Goal: Information Seeking & Learning: Compare options

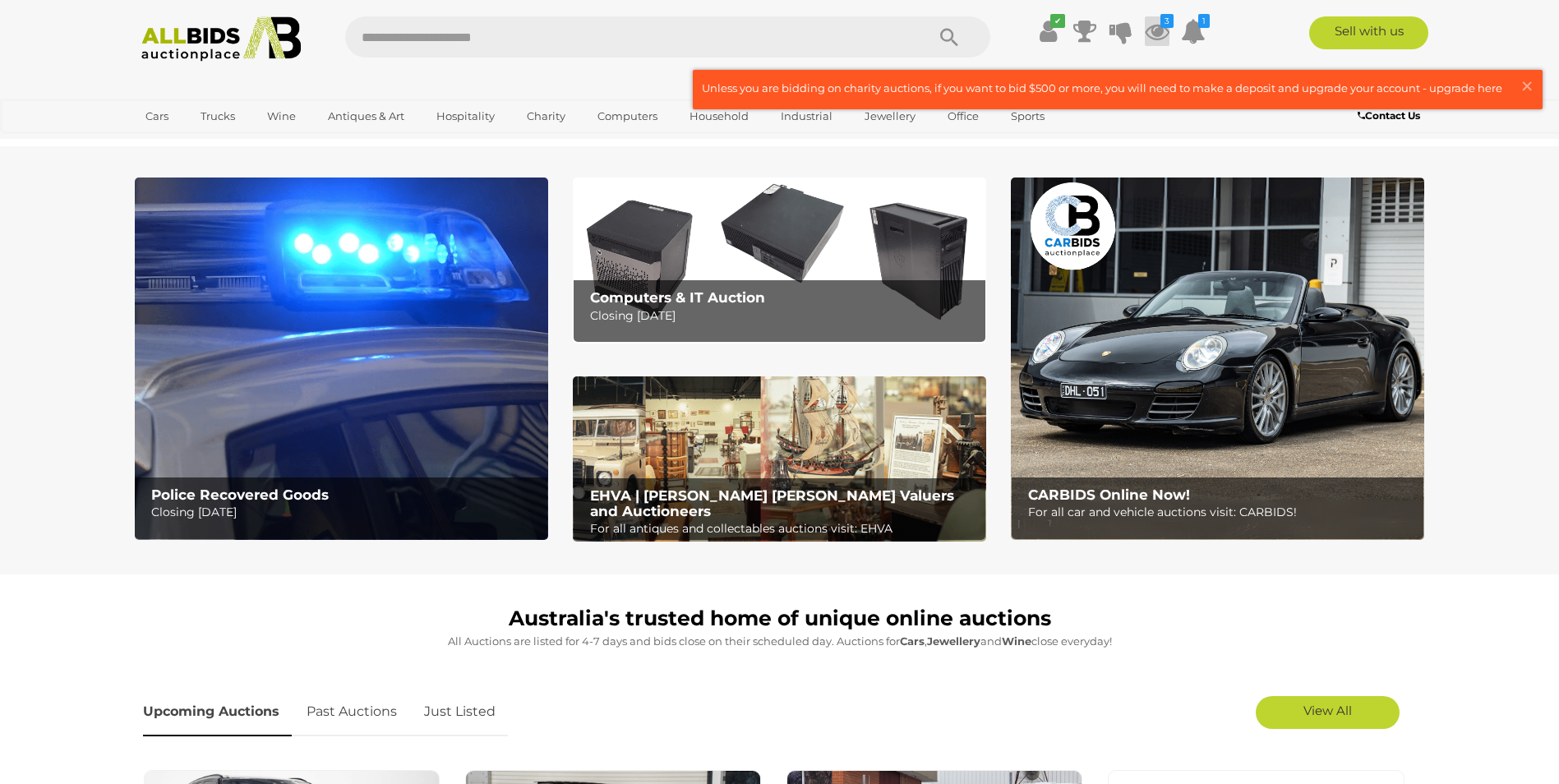
click at [1161, 32] on icon at bounding box center [1158, 31] width 25 height 30
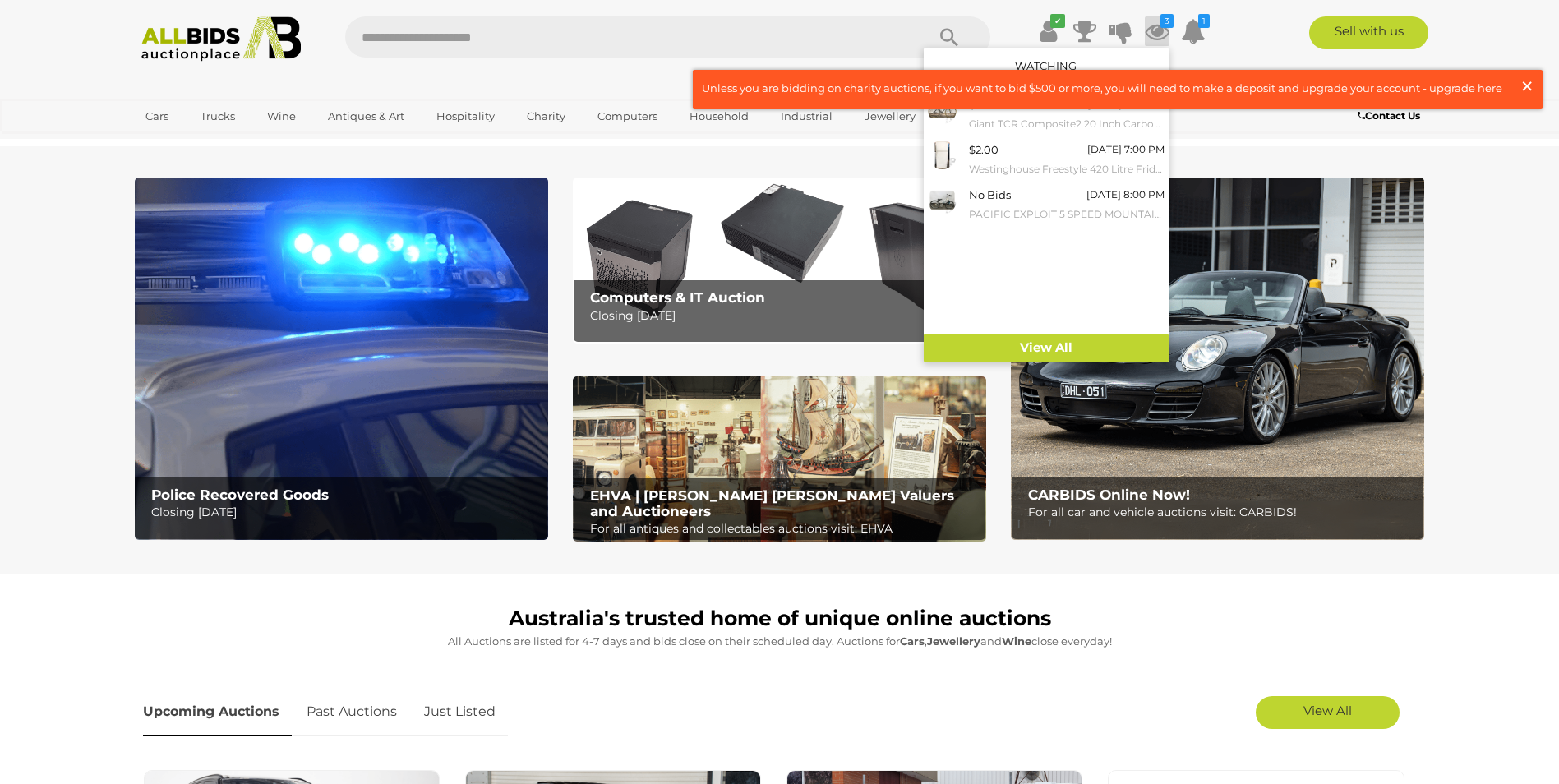
click at [1522, 84] on span "×" at bounding box center [1527, 85] width 15 height 32
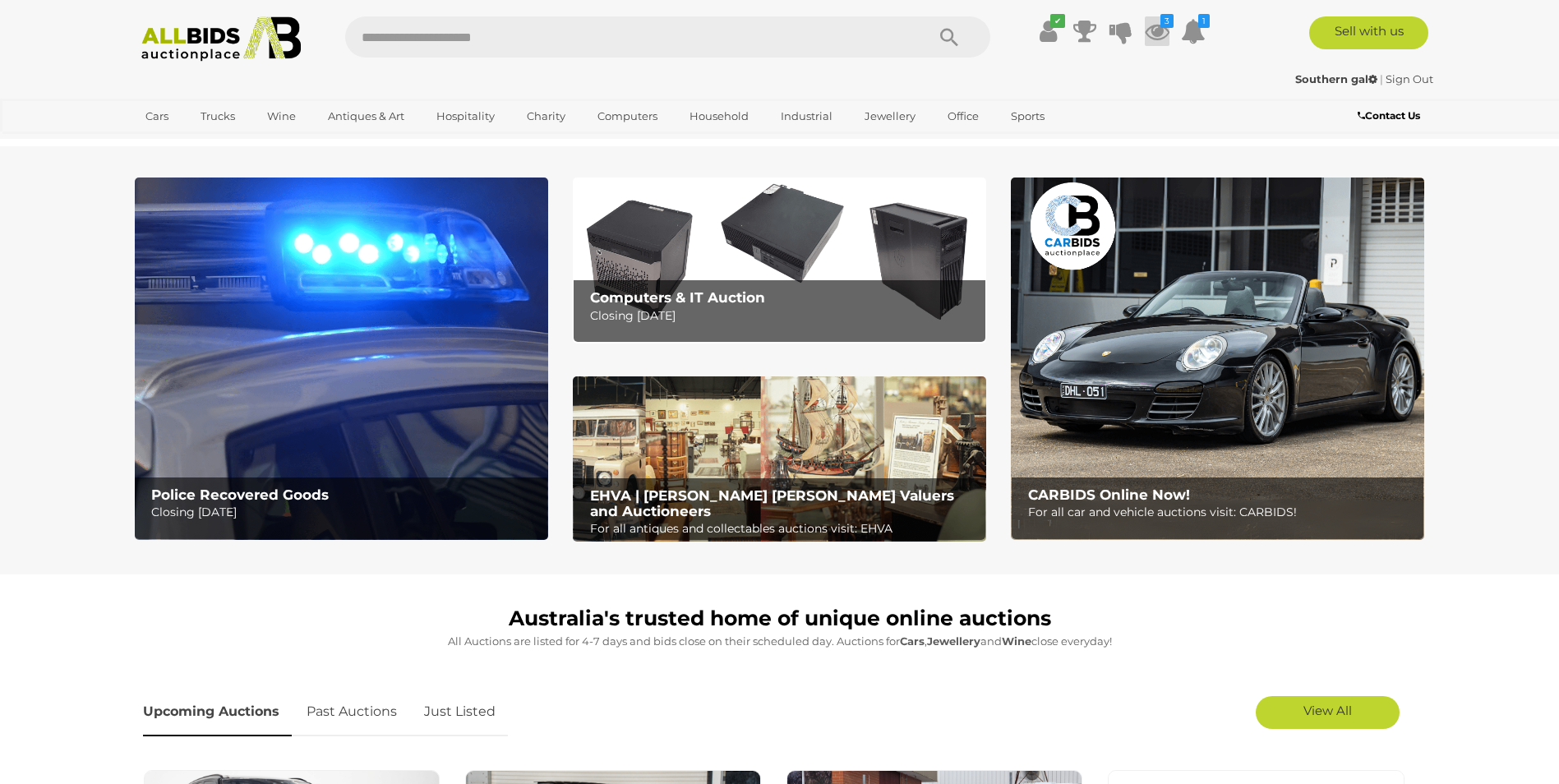
click at [1162, 28] on icon at bounding box center [1158, 31] width 25 height 30
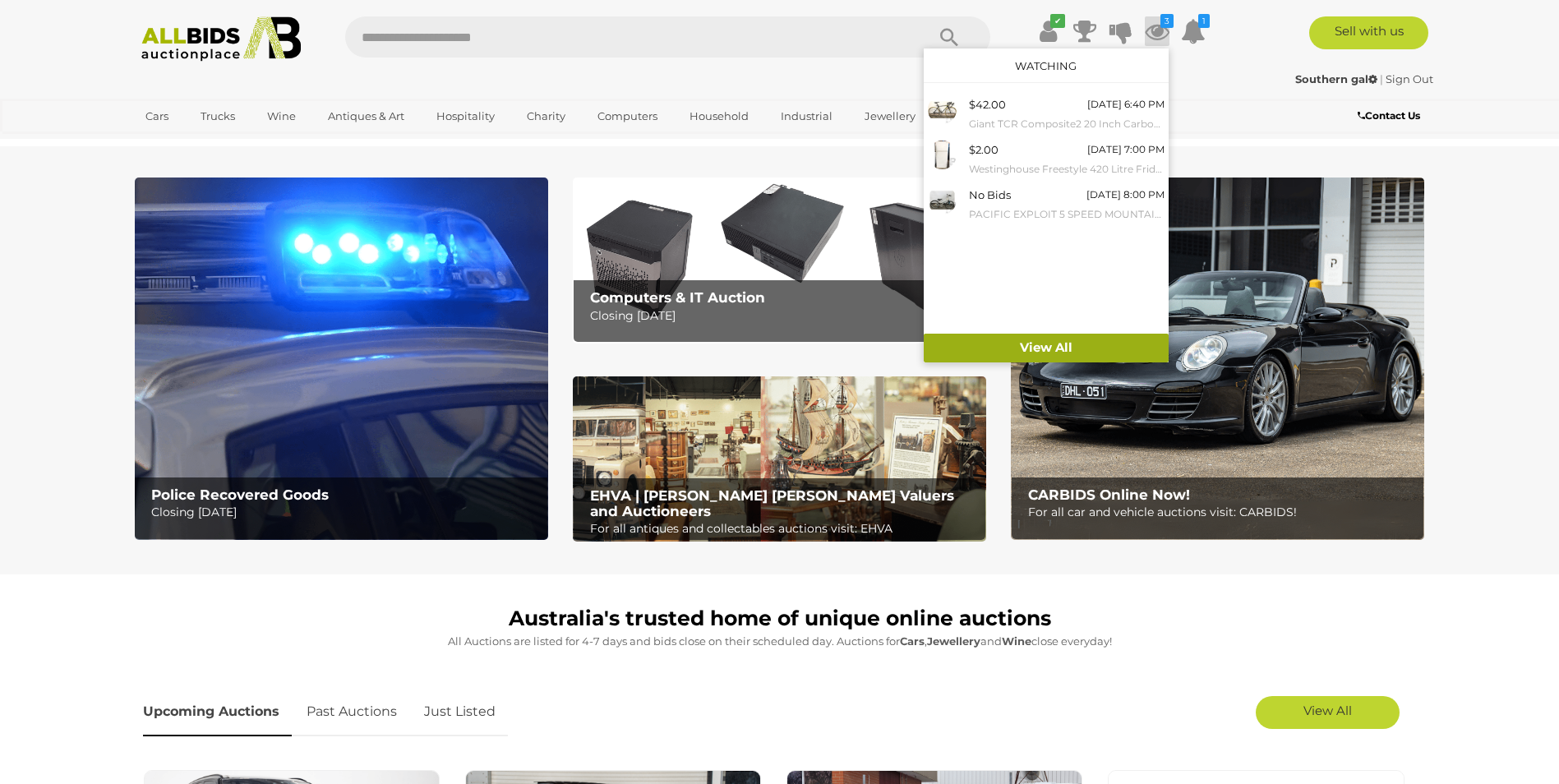
click at [1028, 343] on link "View All" at bounding box center [1046, 347] width 245 height 29
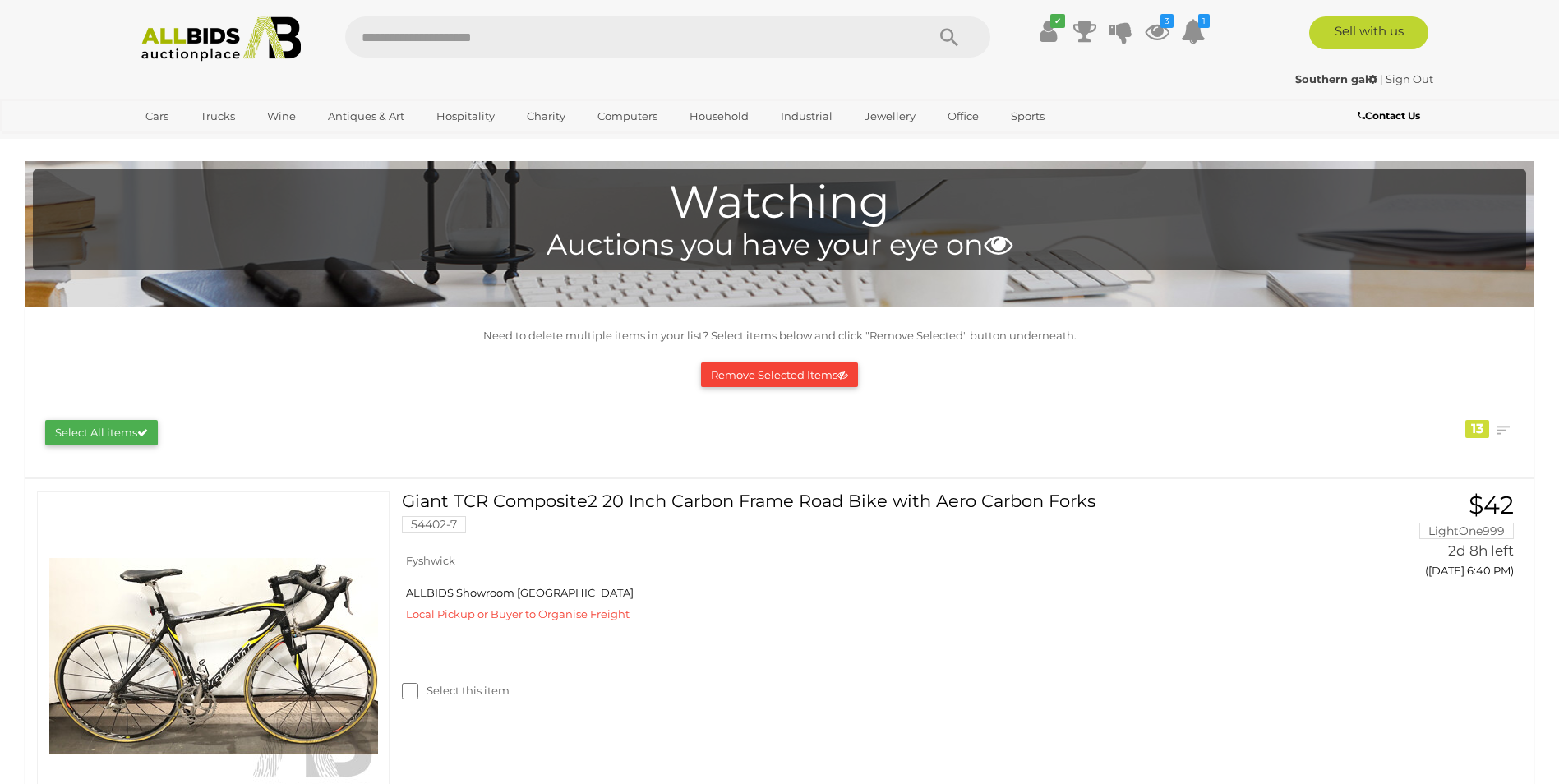
scroll to position [201, 0]
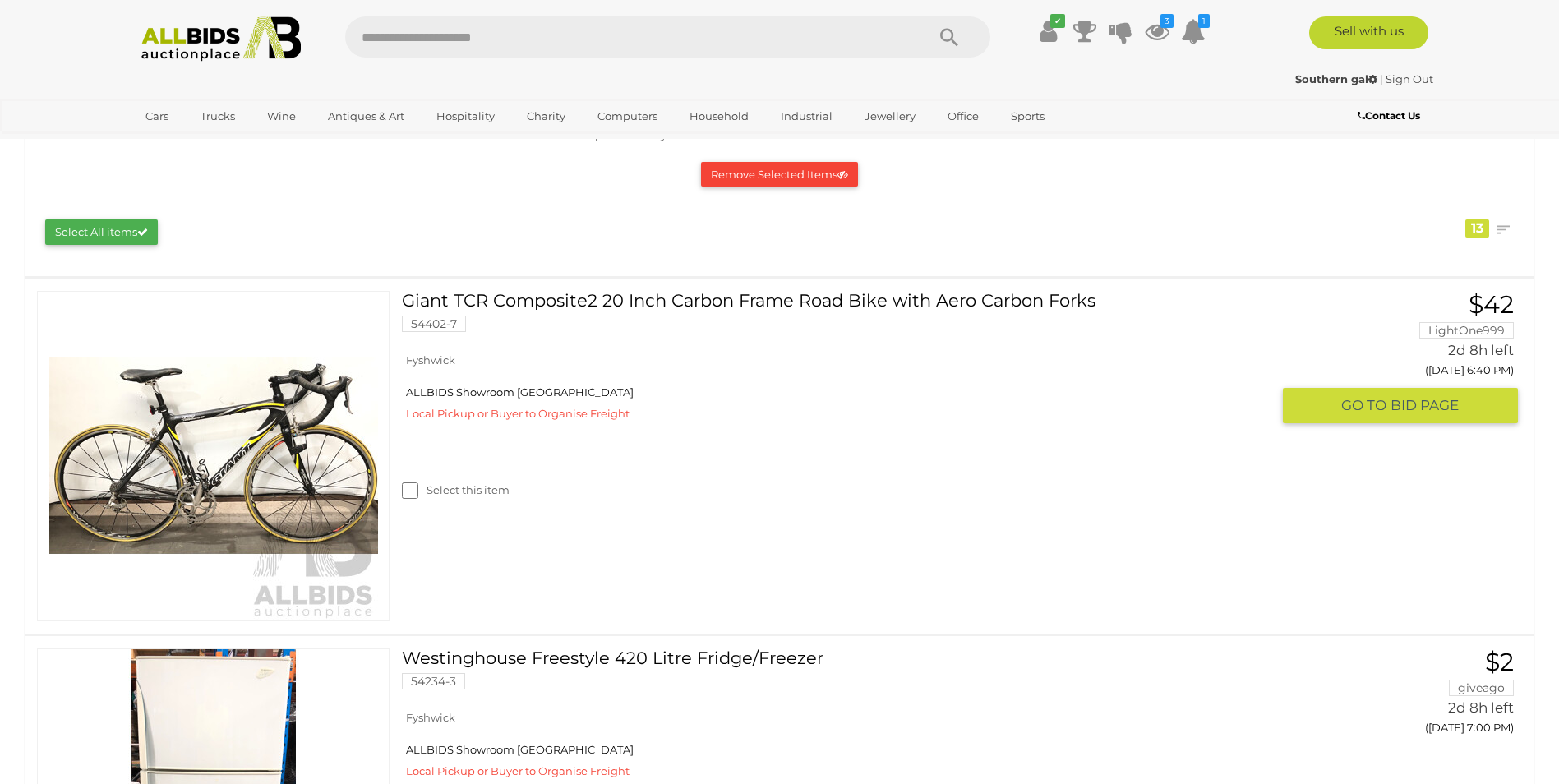
click at [588, 302] on link "Giant TCR Composite2 20 Inch Carbon Frame Road Bike with Aero Carbon Forks 5440…" at bounding box center [843, 317] width 857 height 53
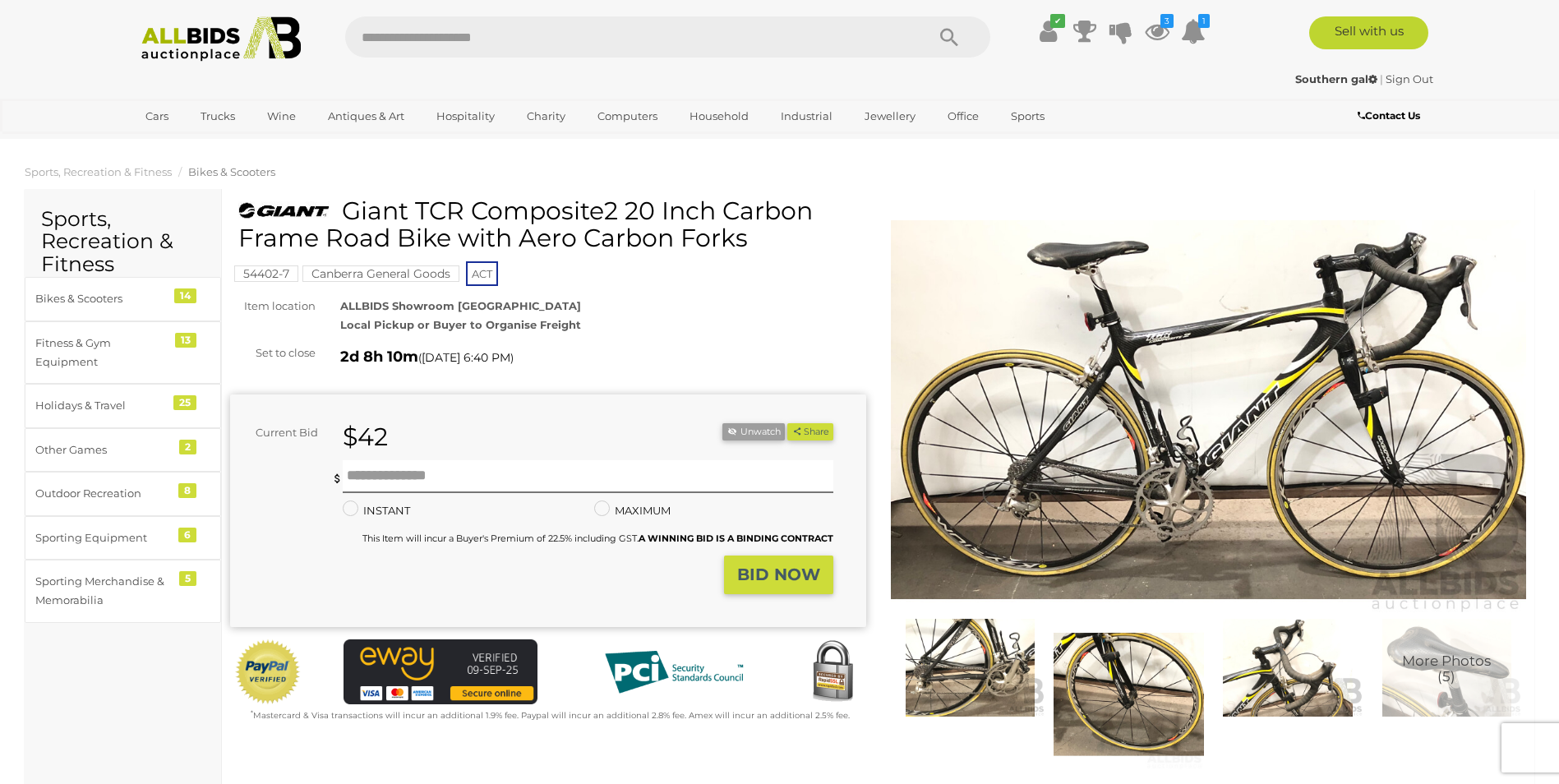
click at [1186, 461] on img at bounding box center [1208, 410] width 636 height 410
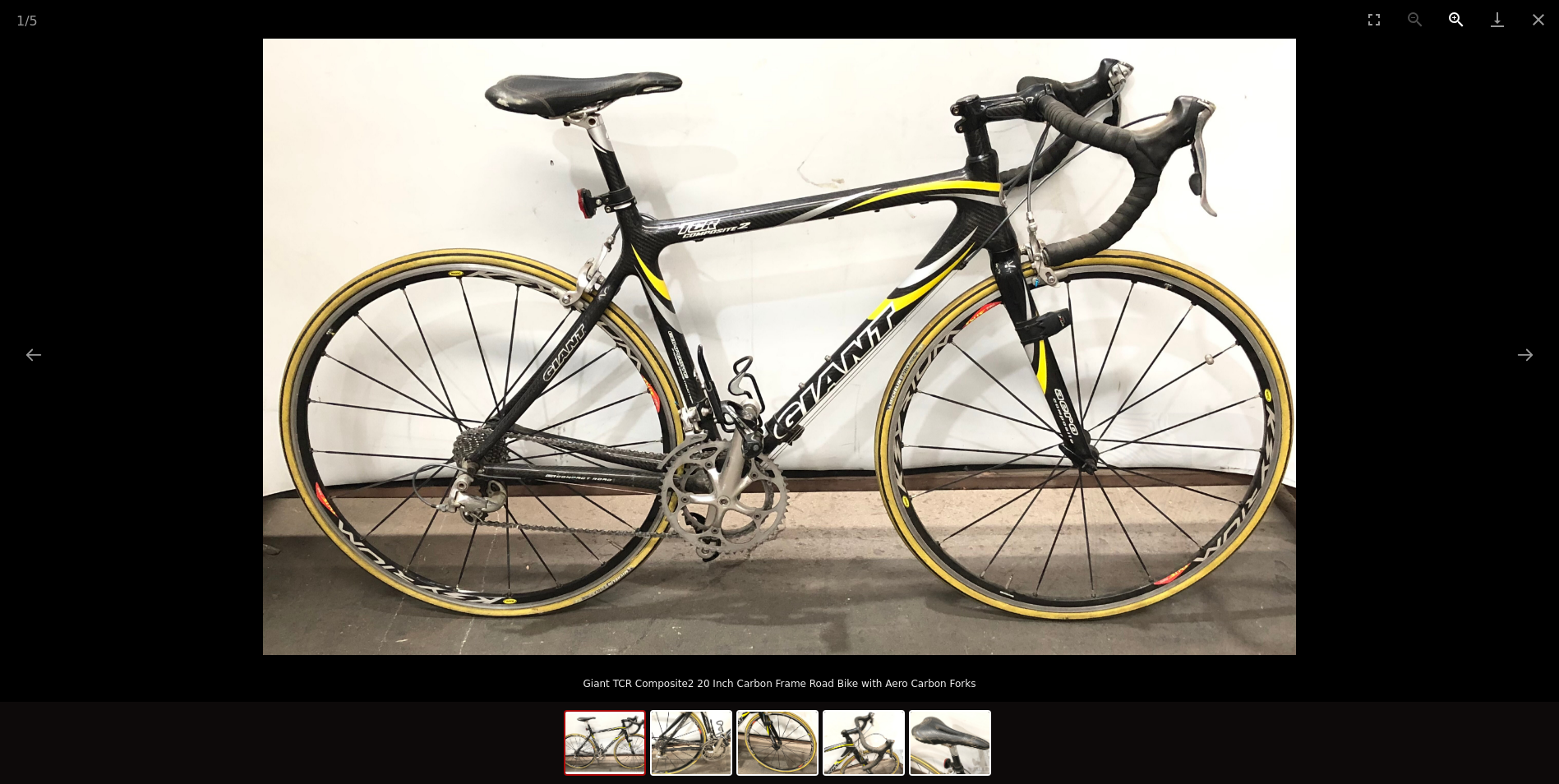
click at [1453, 21] on button "Zoom in" at bounding box center [1457, 19] width 41 height 39
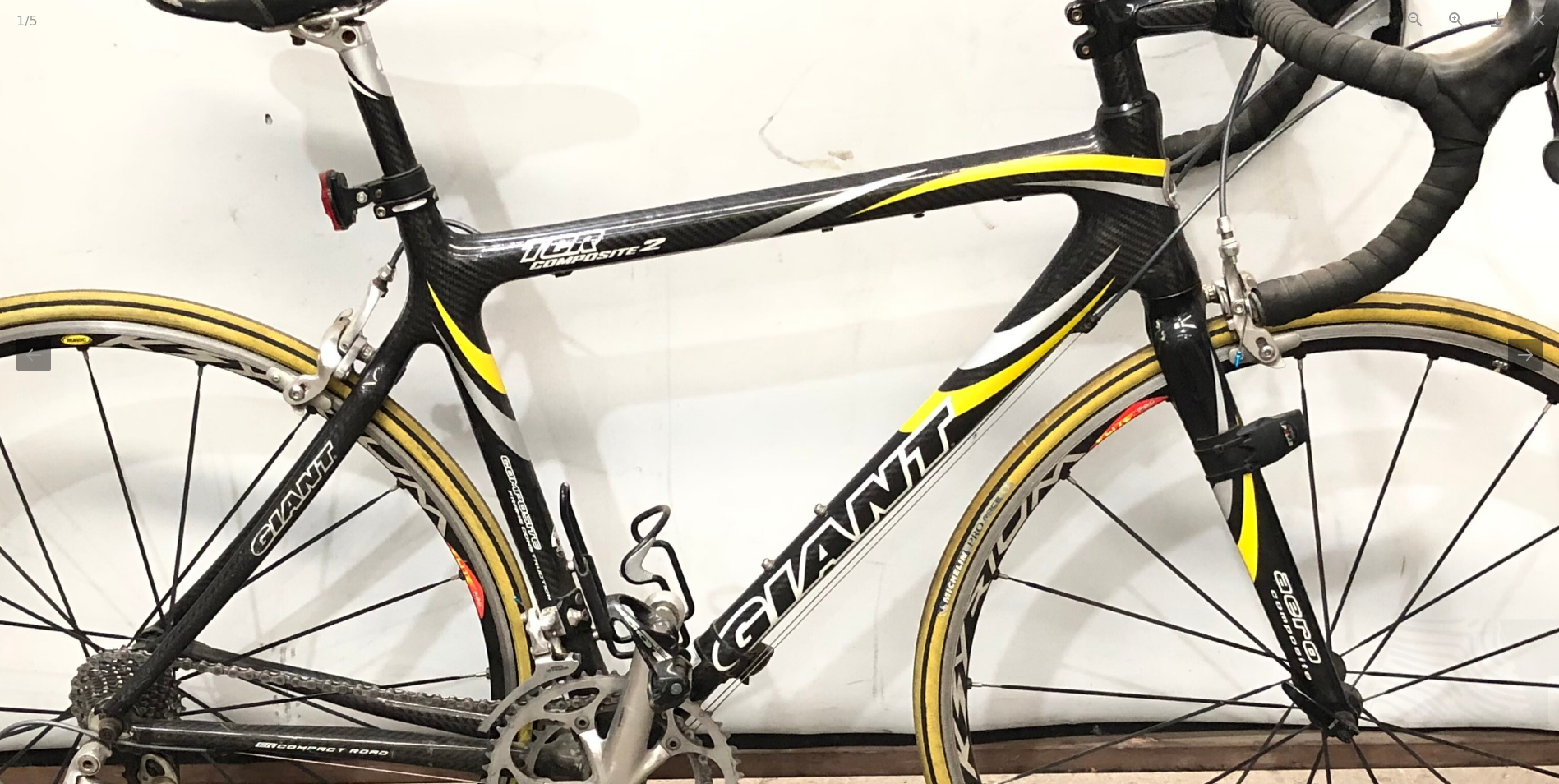
drag, startPoint x: 1297, startPoint y: 296, endPoint x: 1242, endPoint y: 460, distance: 173.0
click at [1242, 459] on img at bounding box center [723, 486] width 2067 height 1232
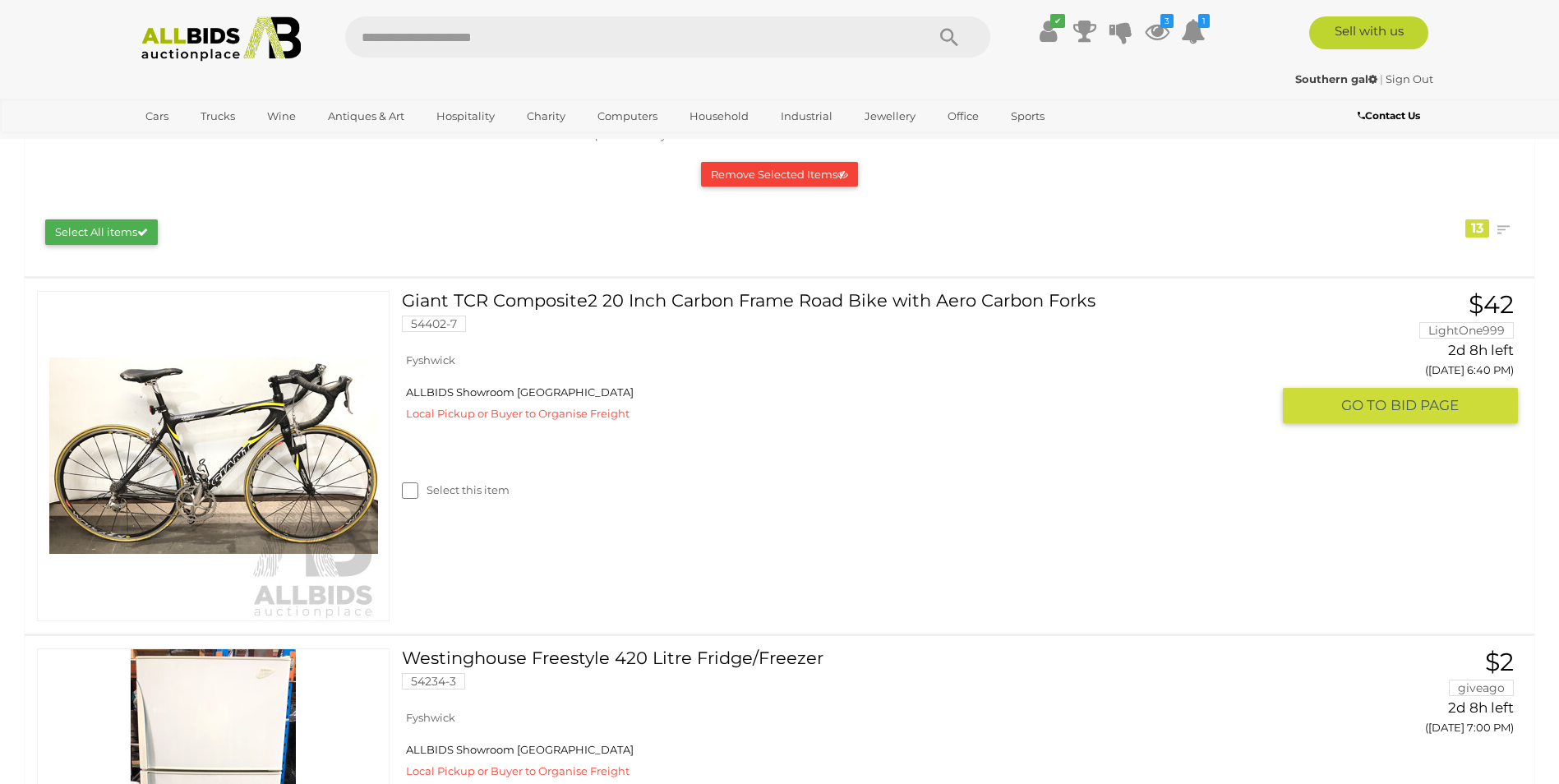
scroll to position [393, 0]
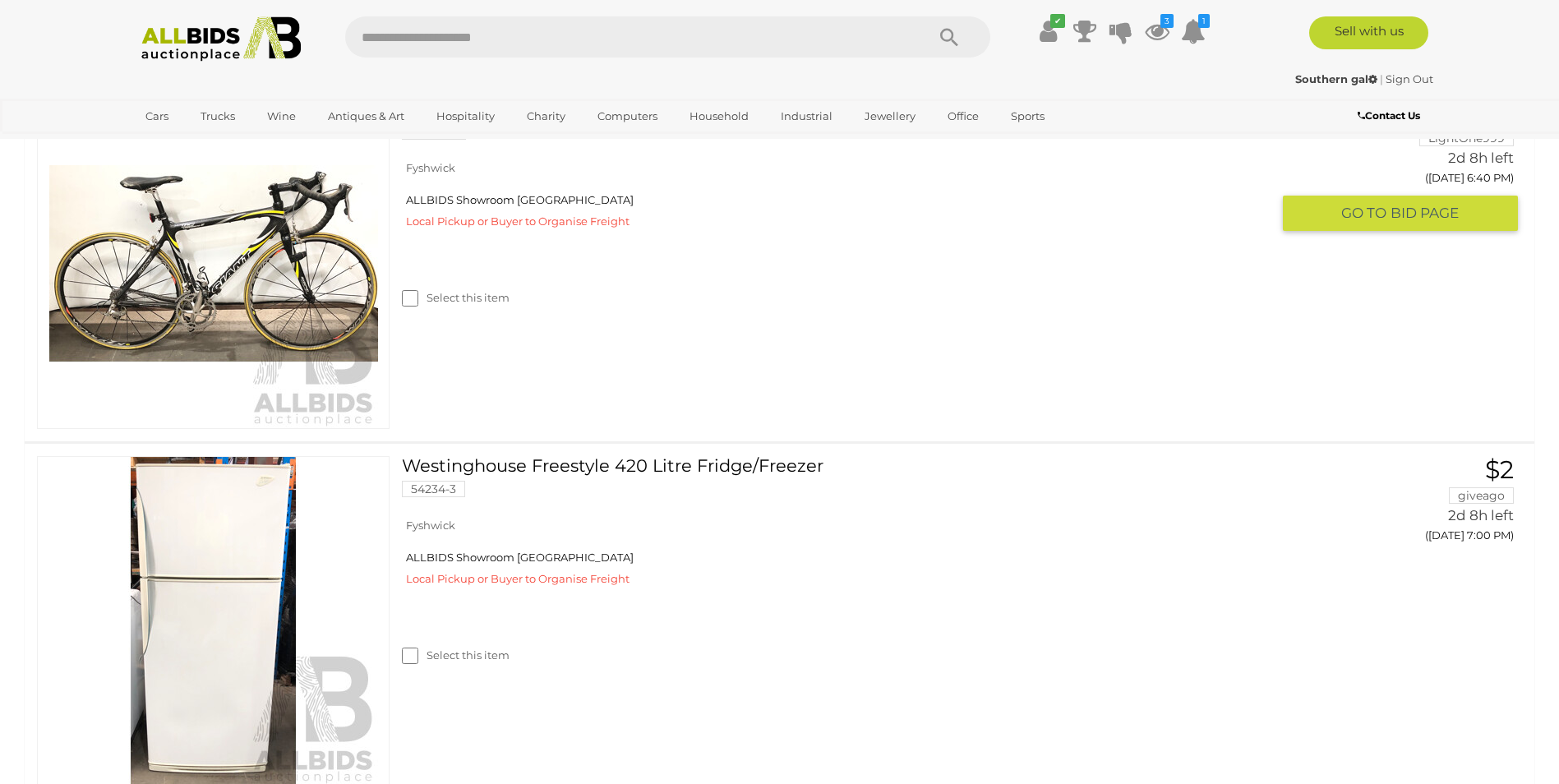
click at [289, 236] on link at bounding box center [213, 264] width 352 height 330
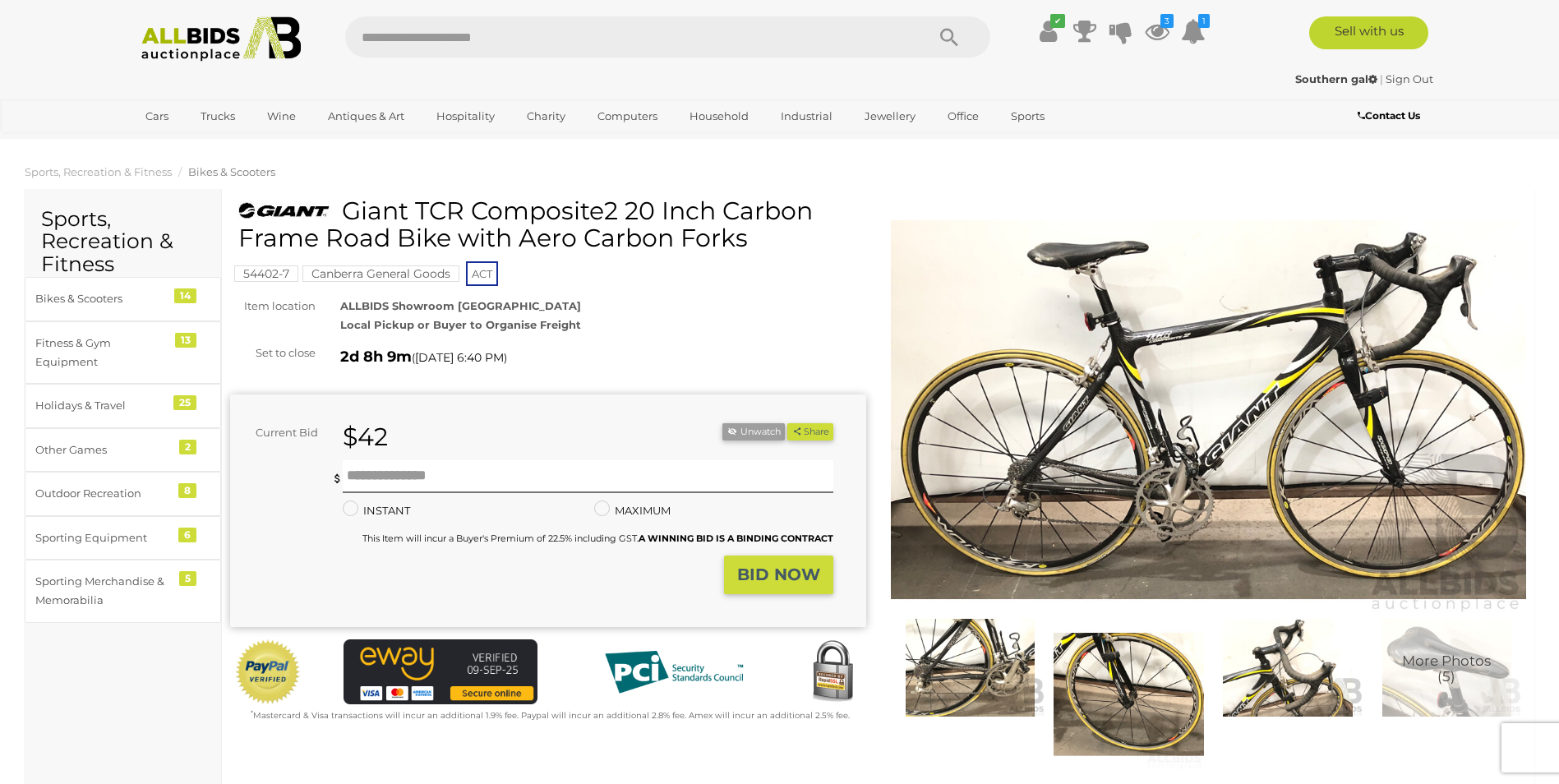
click at [1291, 676] on img at bounding box center [1287, 666] width 150 height 97
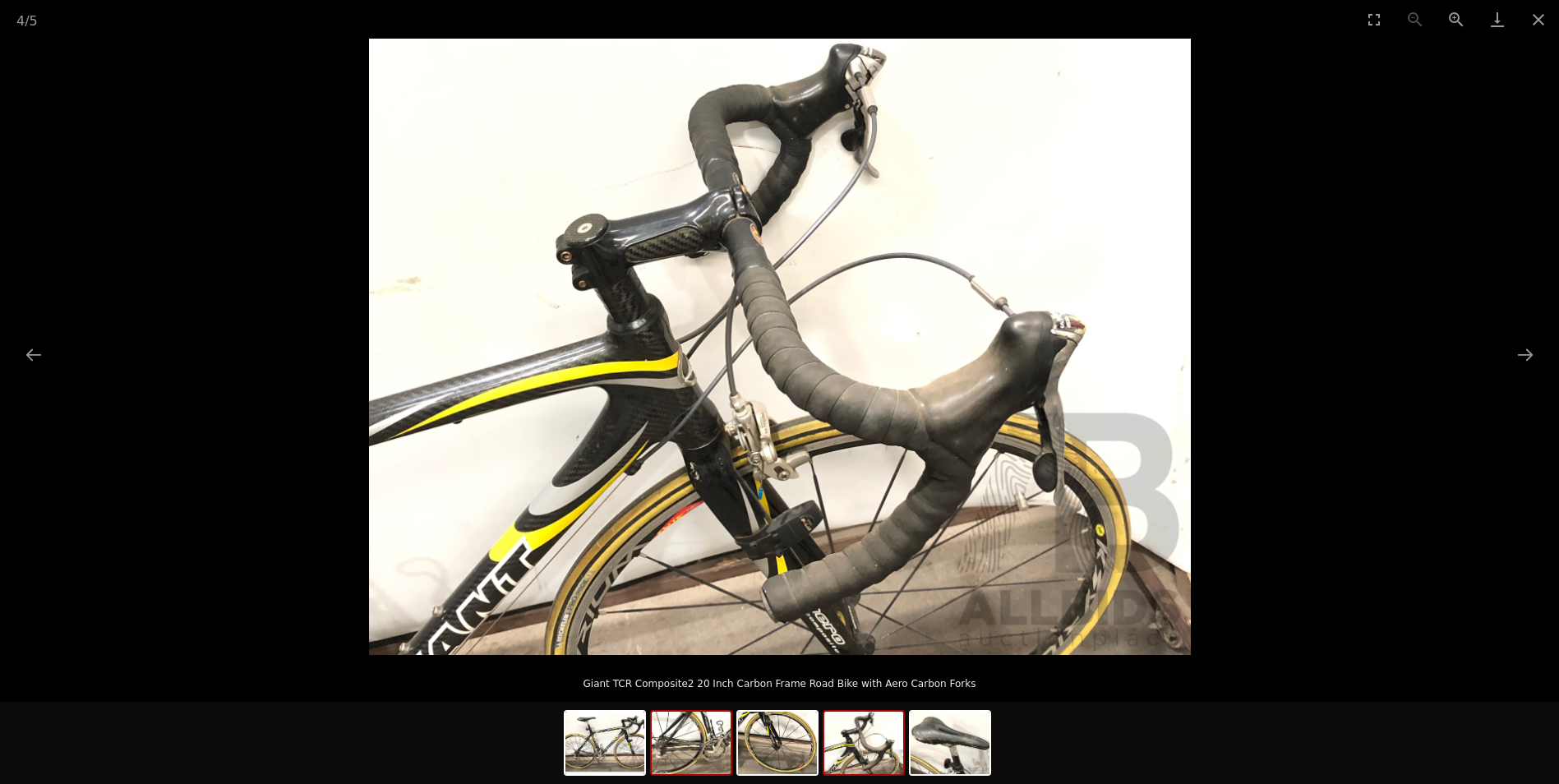
click at [686, 745] on img at bounding box center [691, 742] width 79 height 62
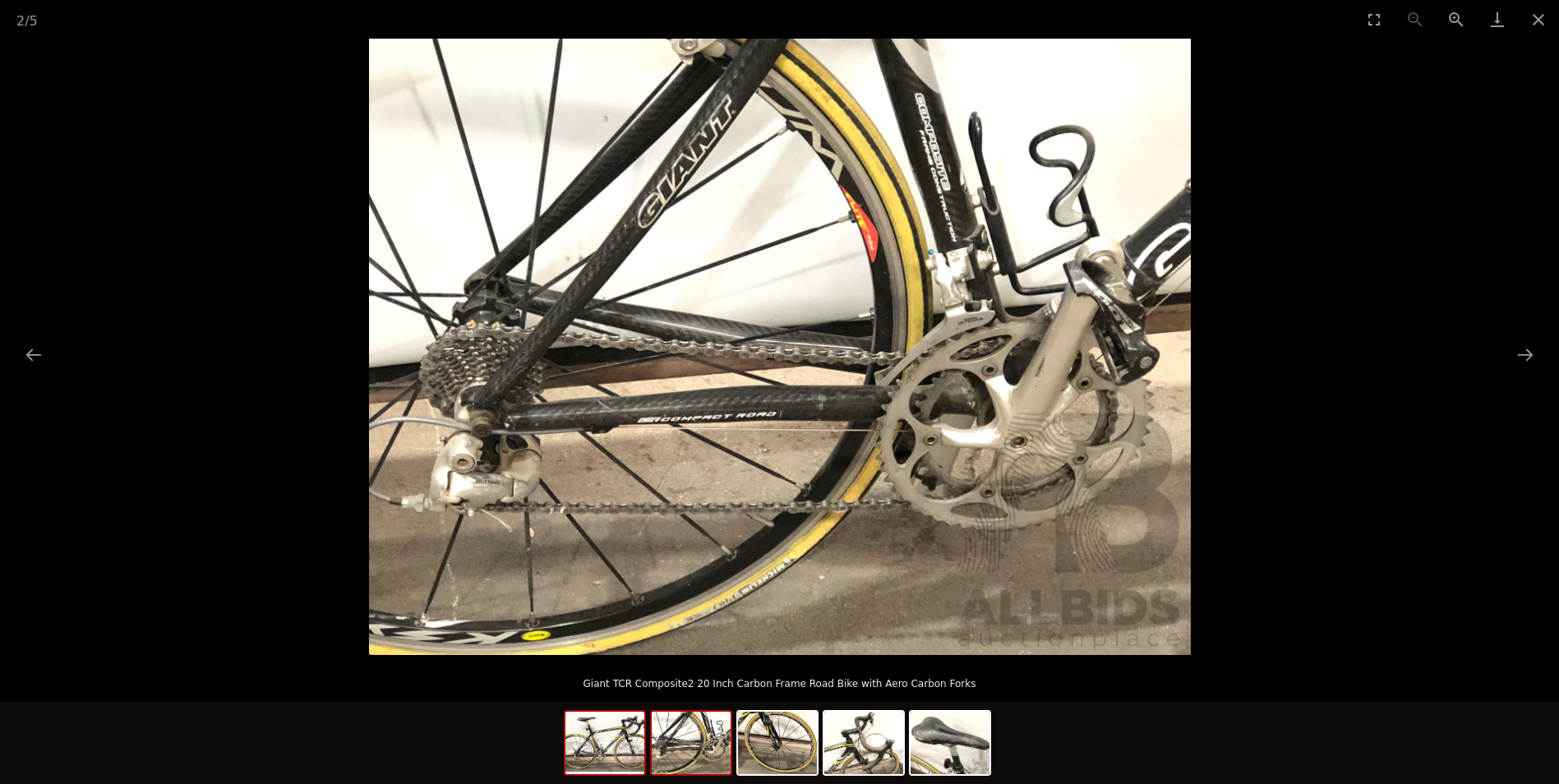
click at [629, 751] on img at bounding box center [605, 742] width 79 height 62
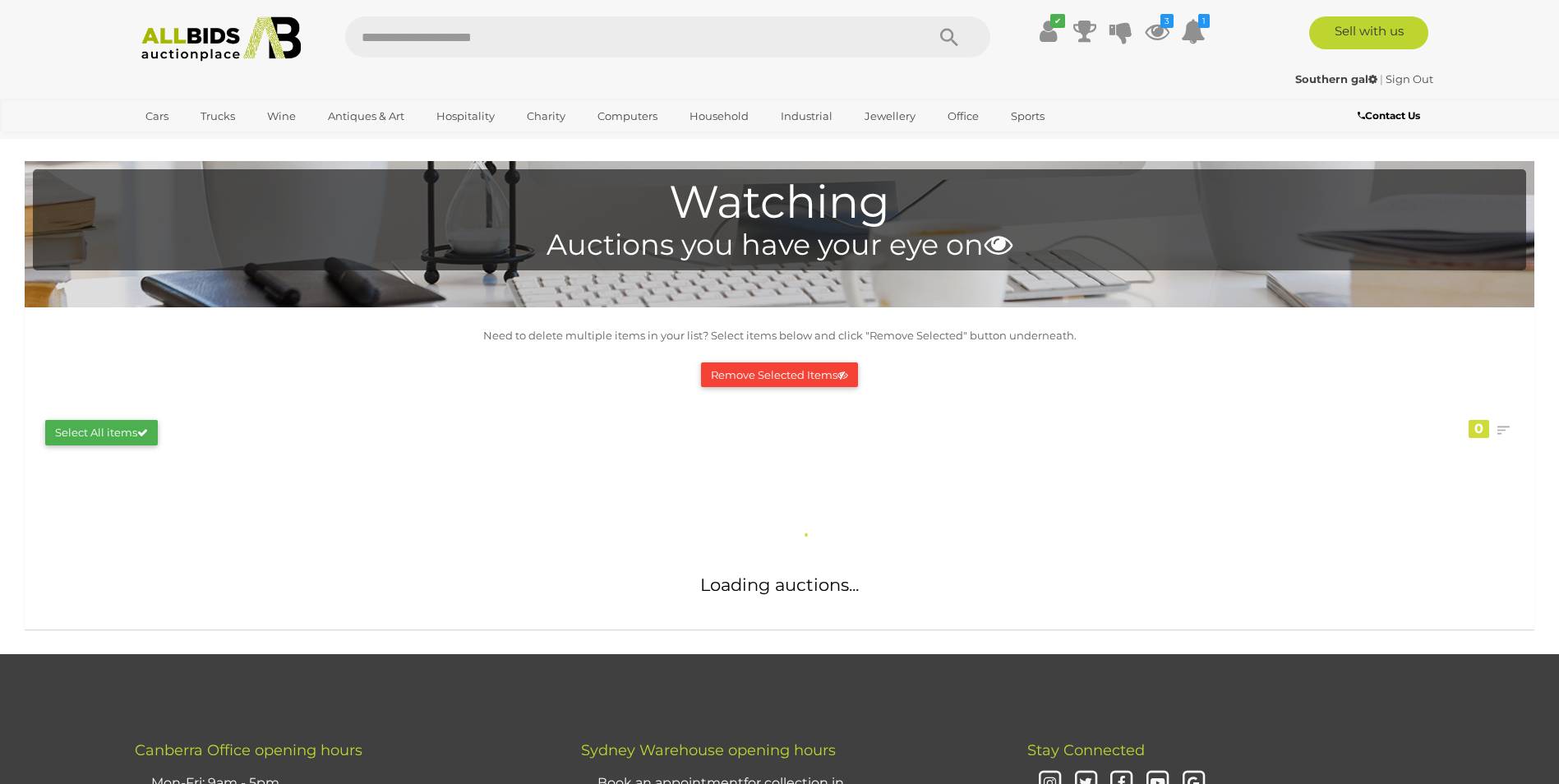
scroll to position [393, 0]
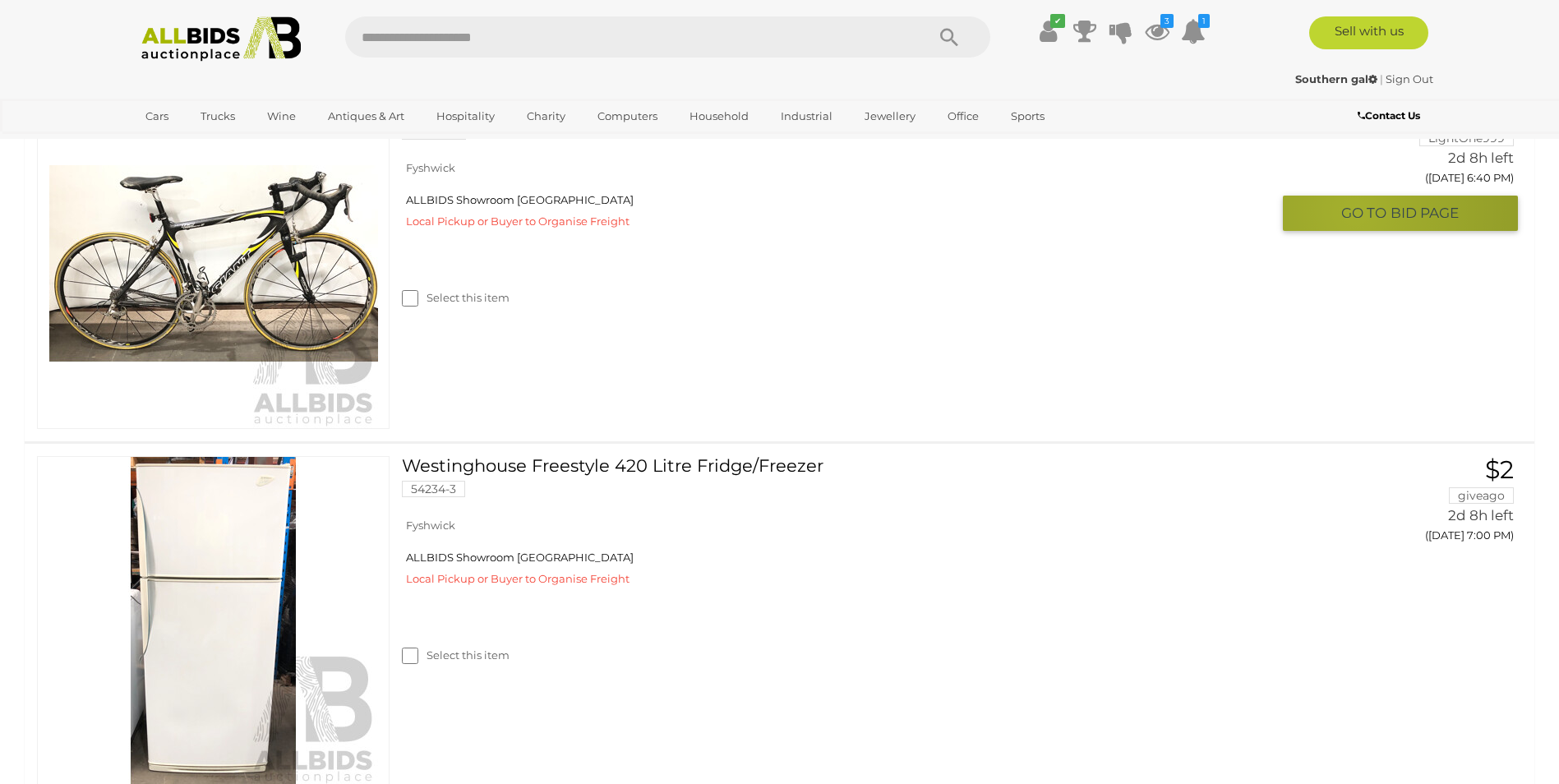
click at [1355, 212] on span "GO TO" at bounding box center [1366, 213] width 49 height 19
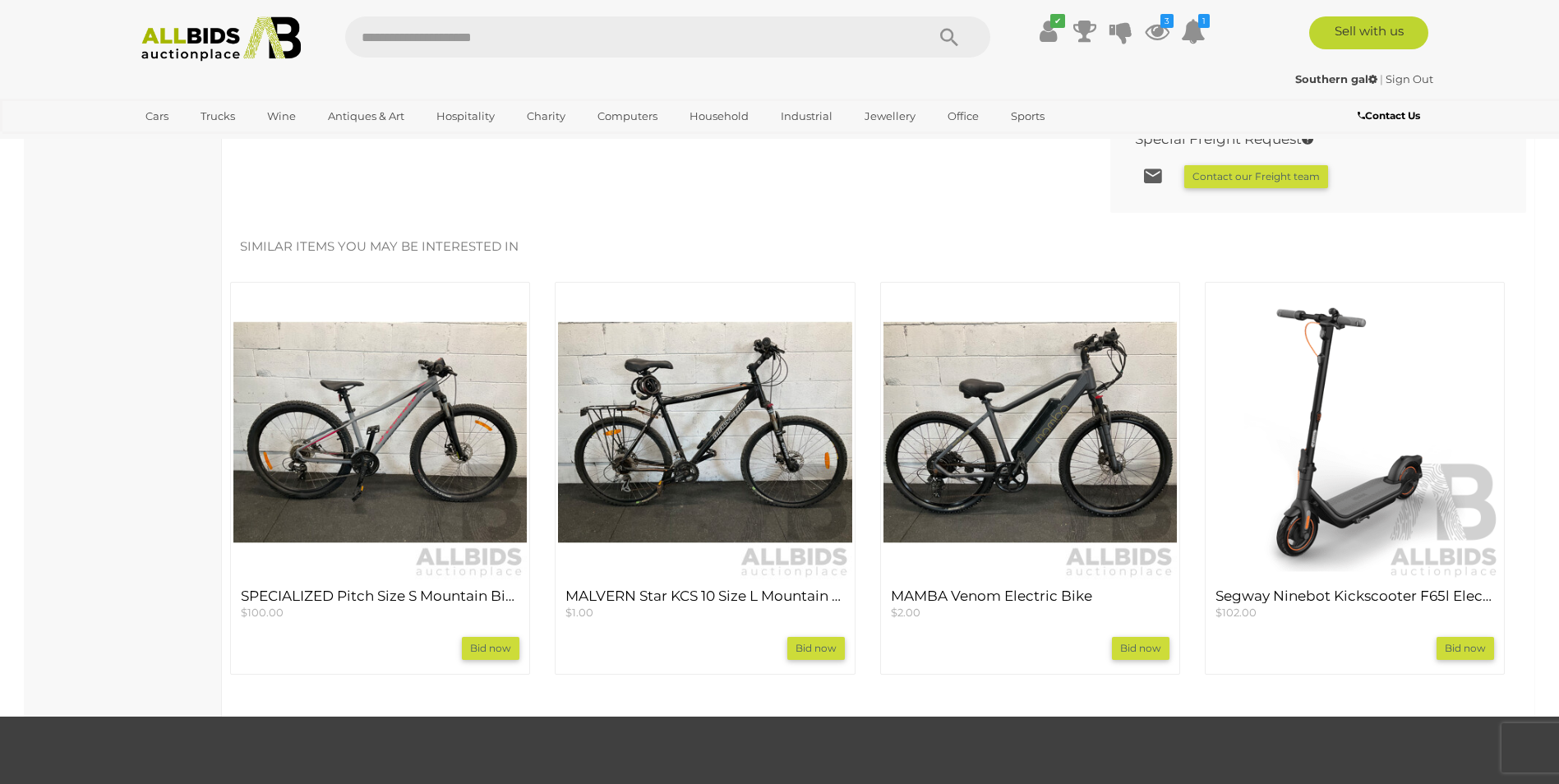
scroll to position [1290, 0]
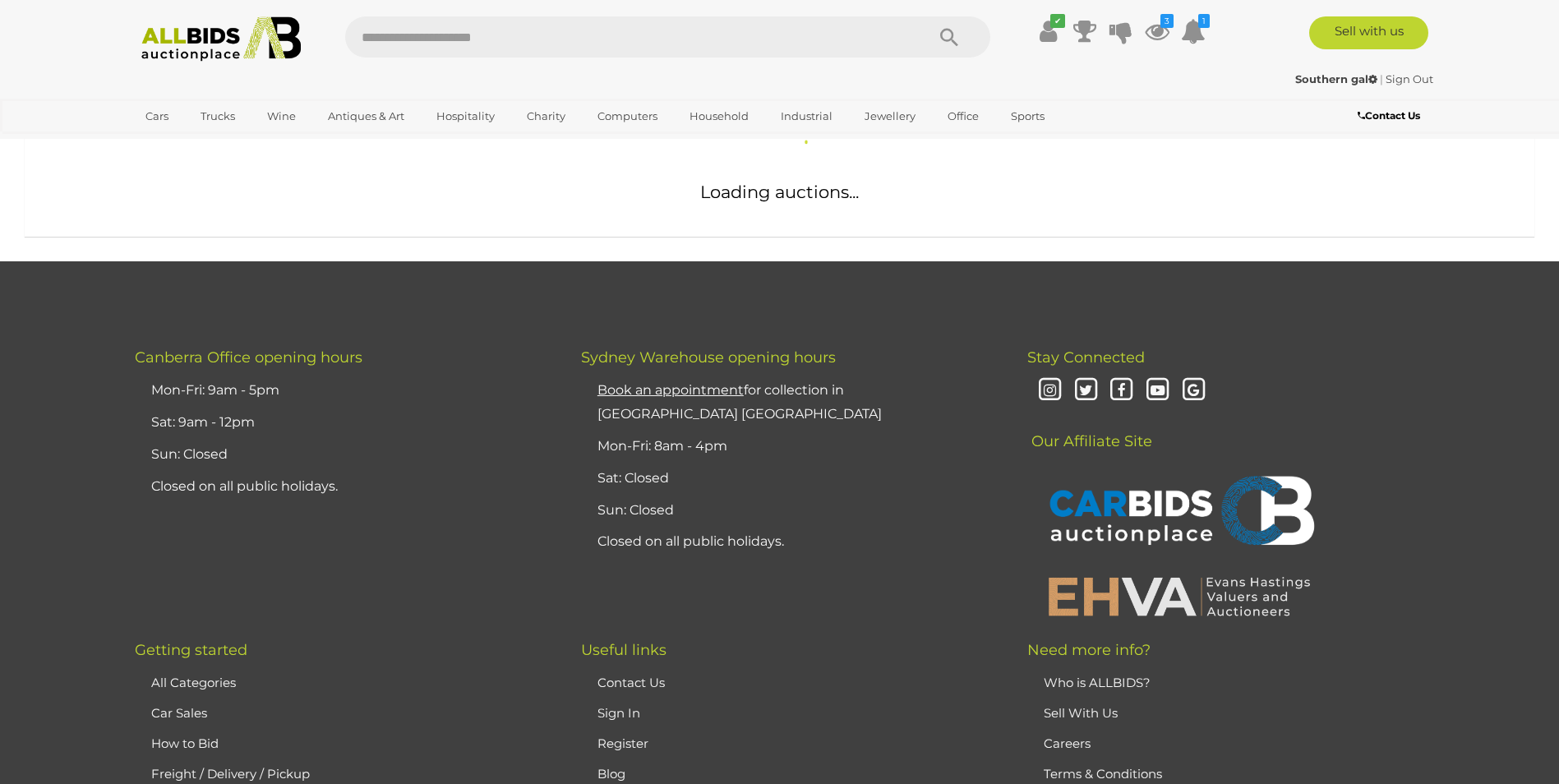
scroll to position [393, 0]
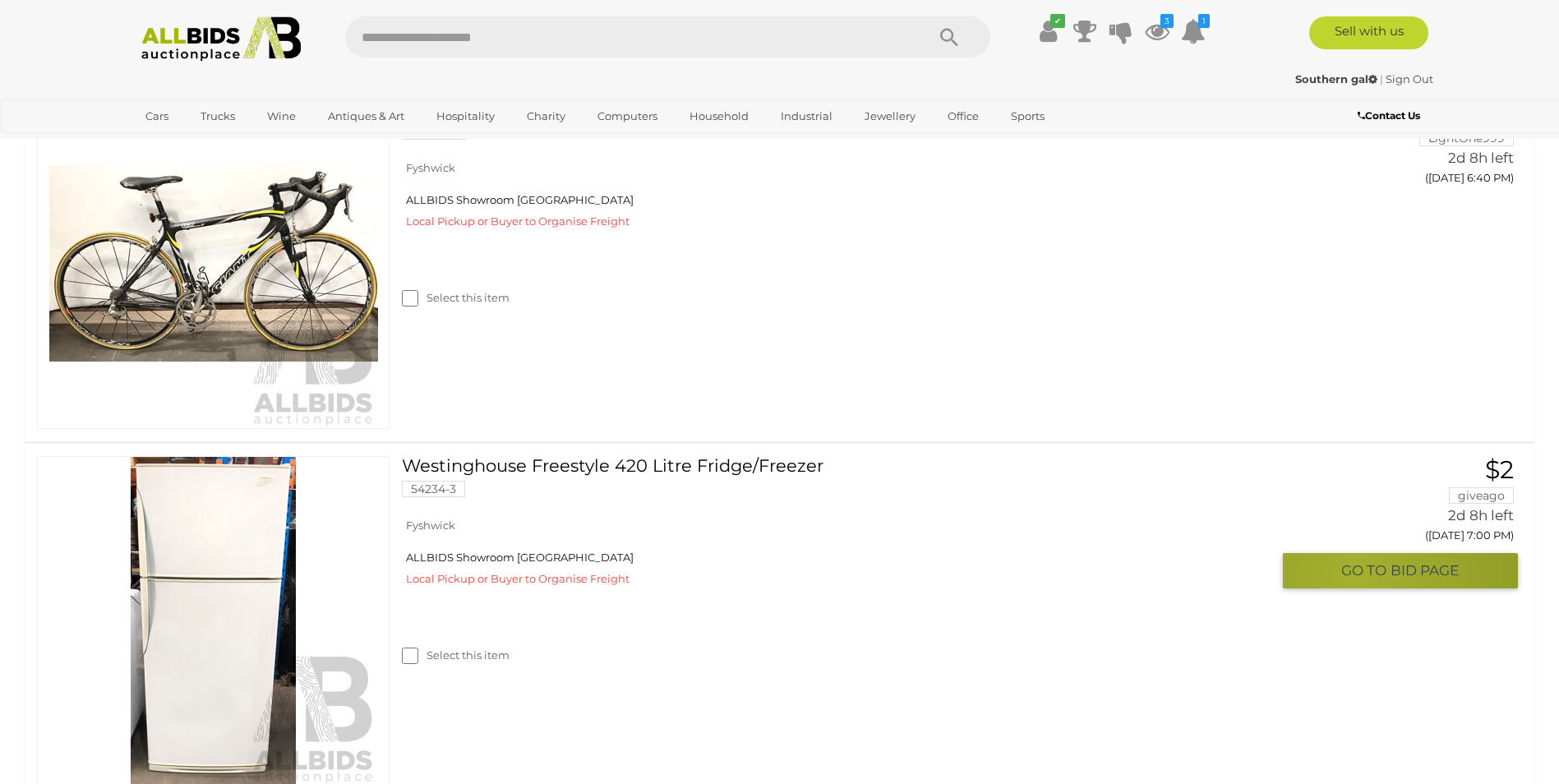
click at [1354, 576] on span "GO TO" at bounding box center [1366, 570] width 49 height 19
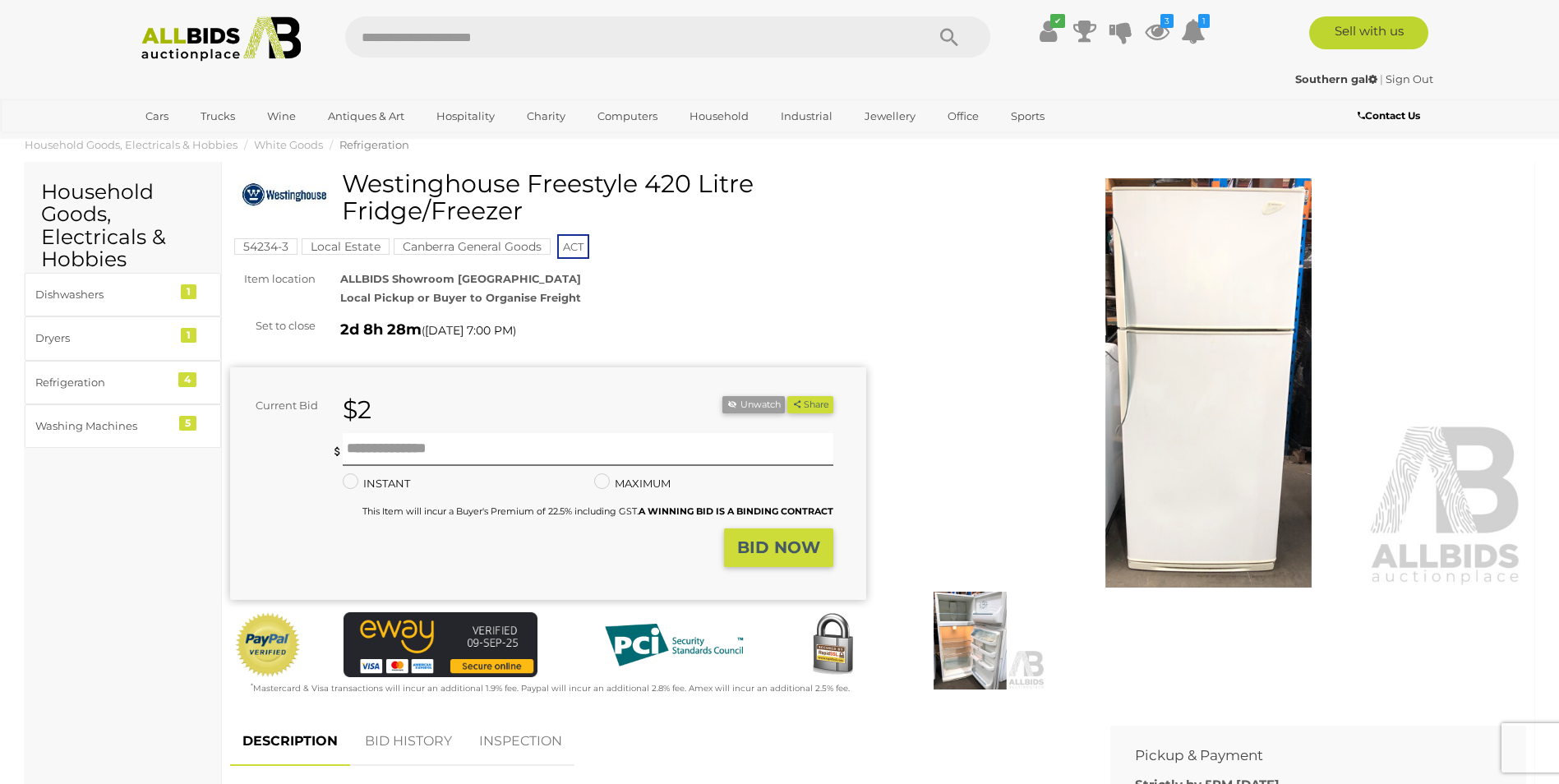
scroll to position [15, 0]
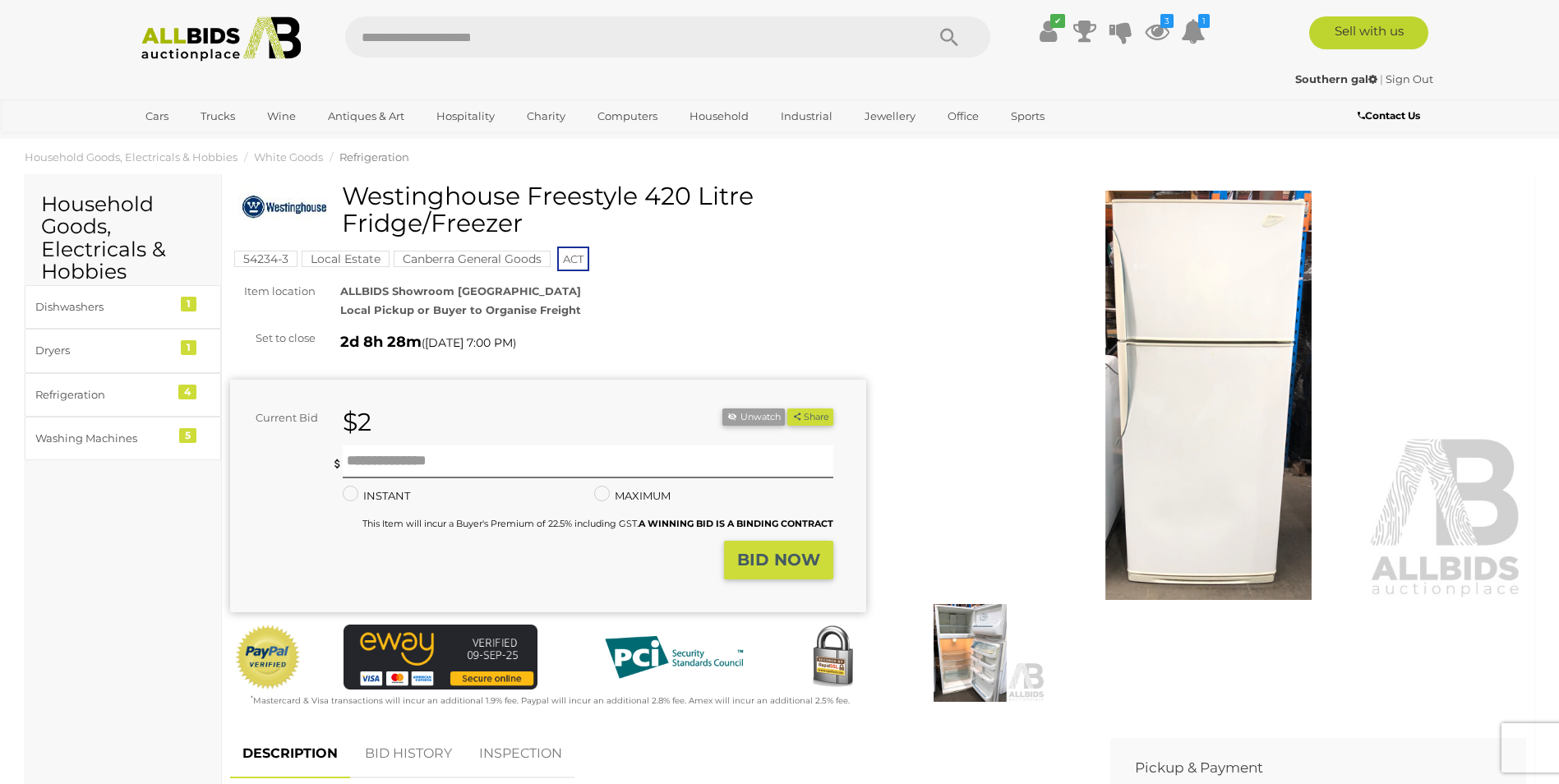
click at [1250, 390] on img at bounding box center [1208, 395] width 636 height 410
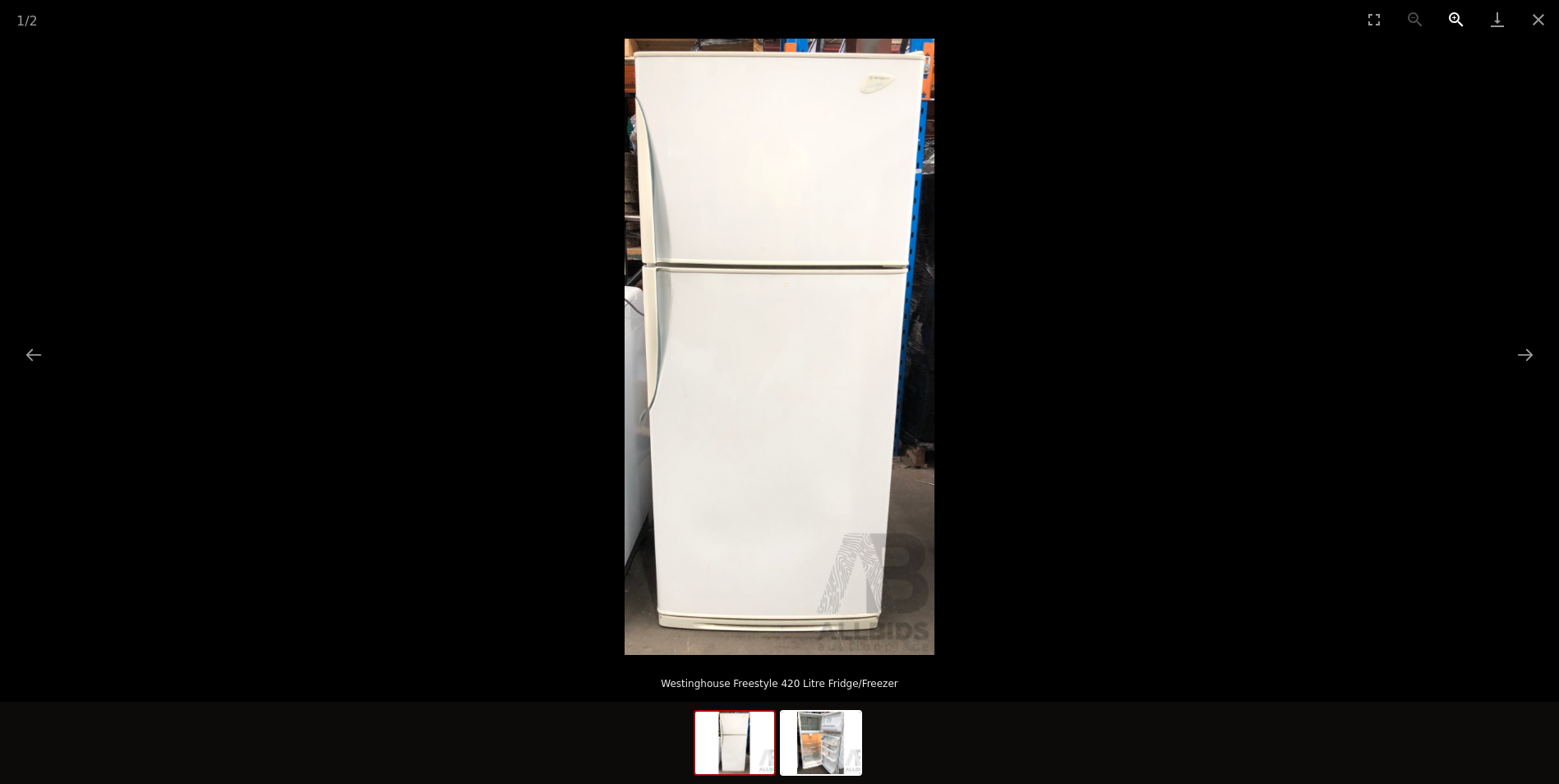
click at [1452, 21] on button "Zoom in" at bounding box center [1457, 19] width 41 height 39
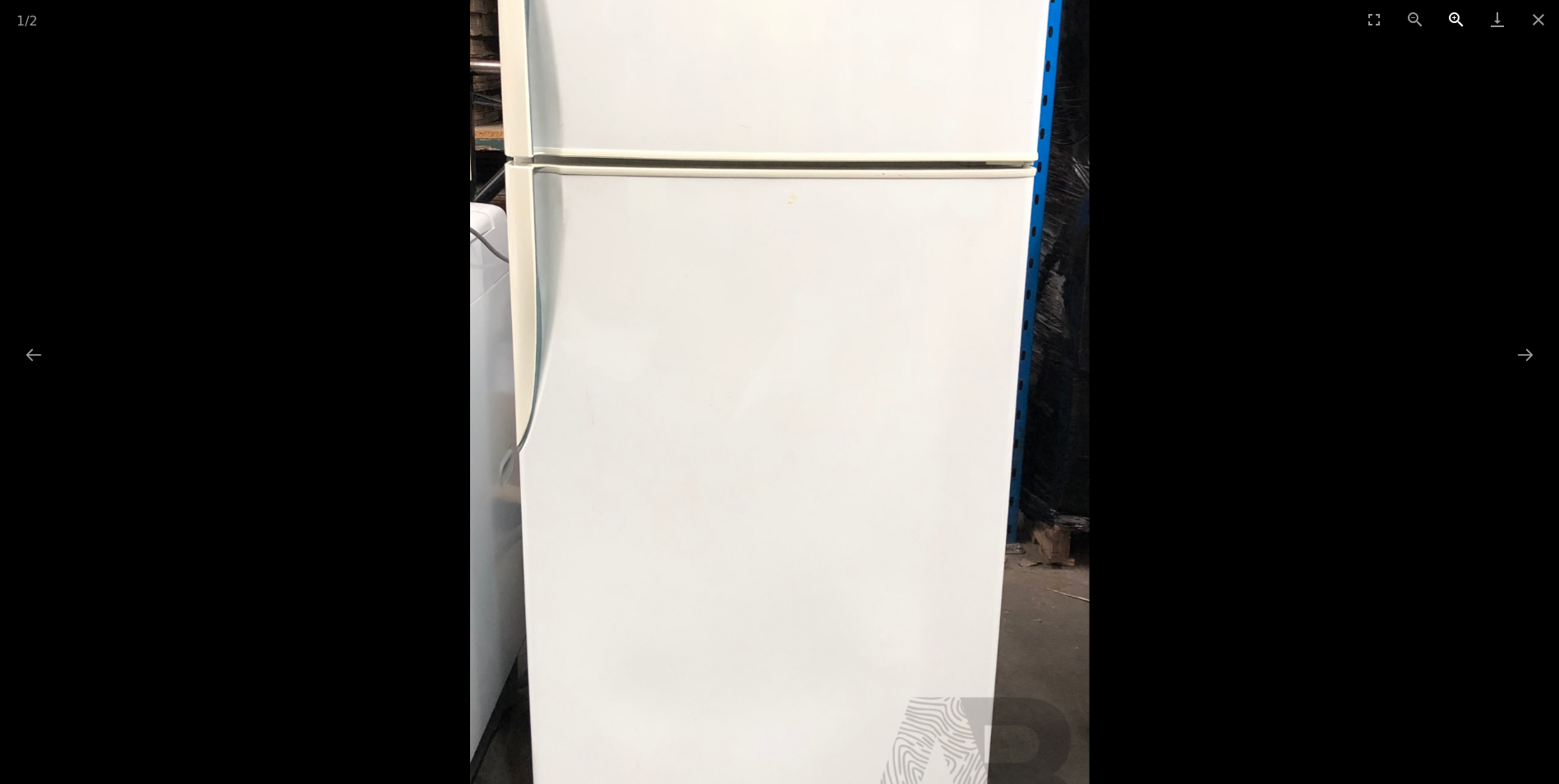
click at [1452, 21] on button "Zoom in" at bounding box center [1457, 19] width 41 height 39
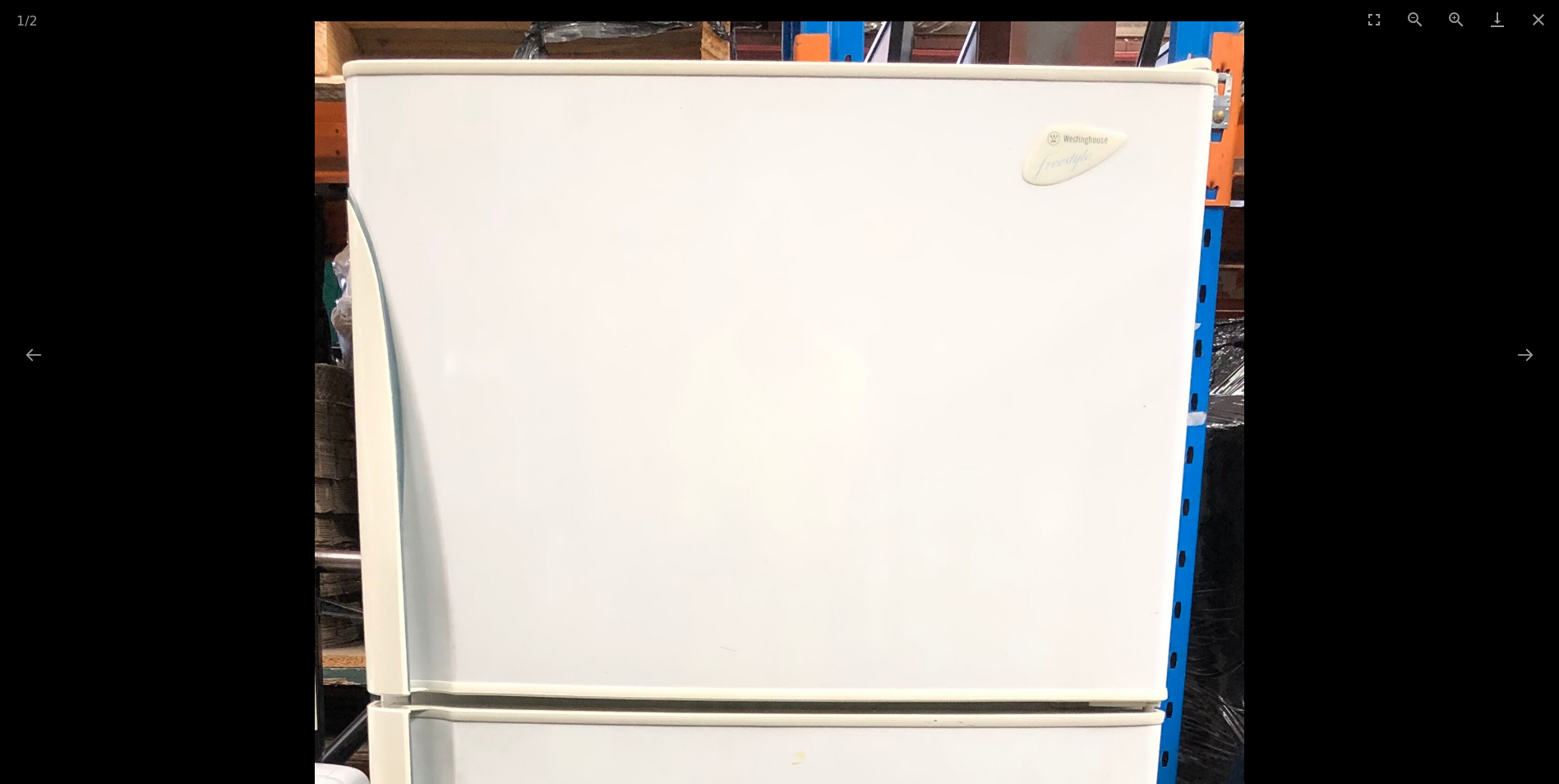
drag, startPoint x: 1088, startPoint y: 112, endPoint x: 1163, endPoint y: 824, distance: 715.9
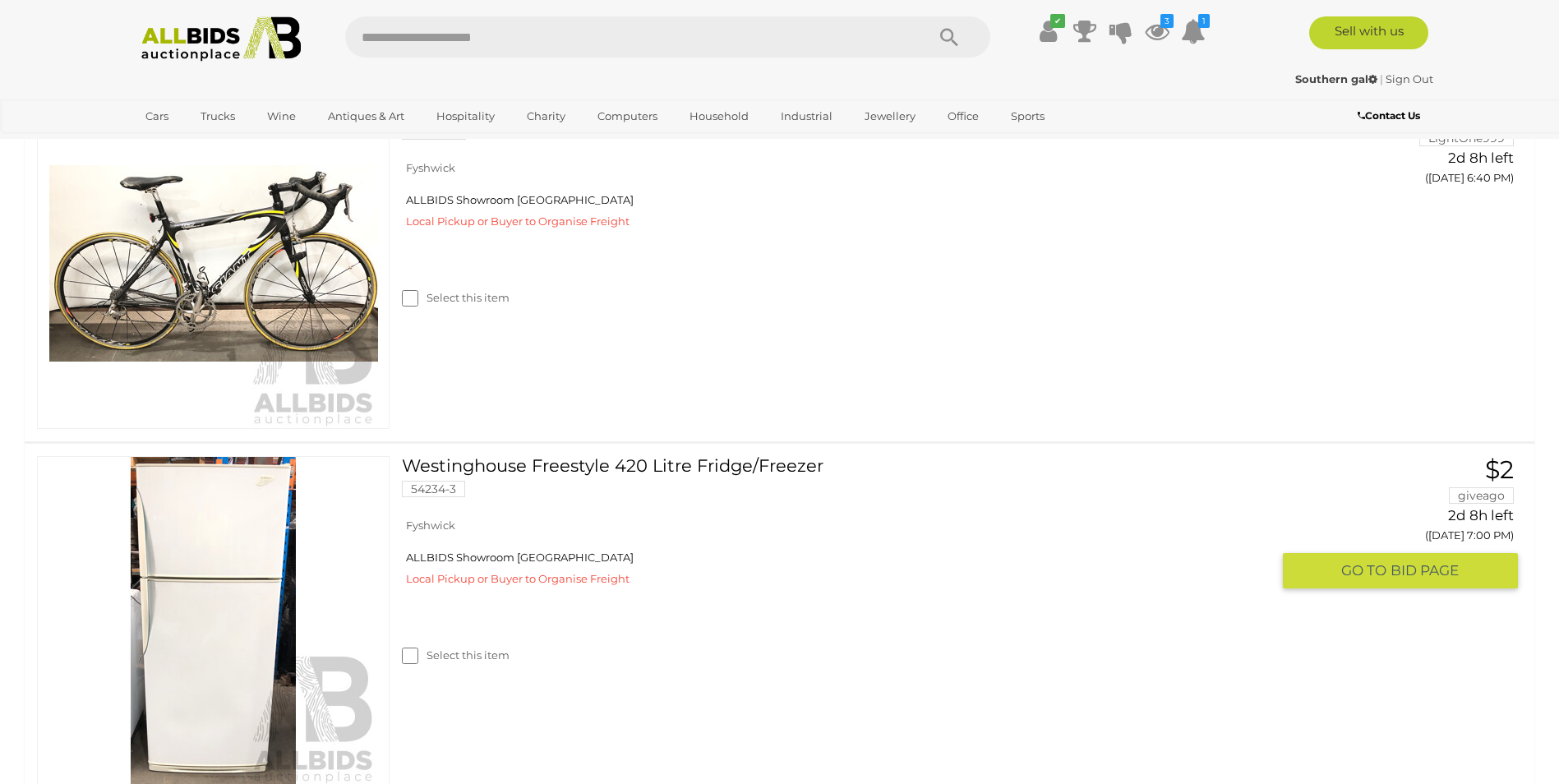
scroll to position [750, 0]
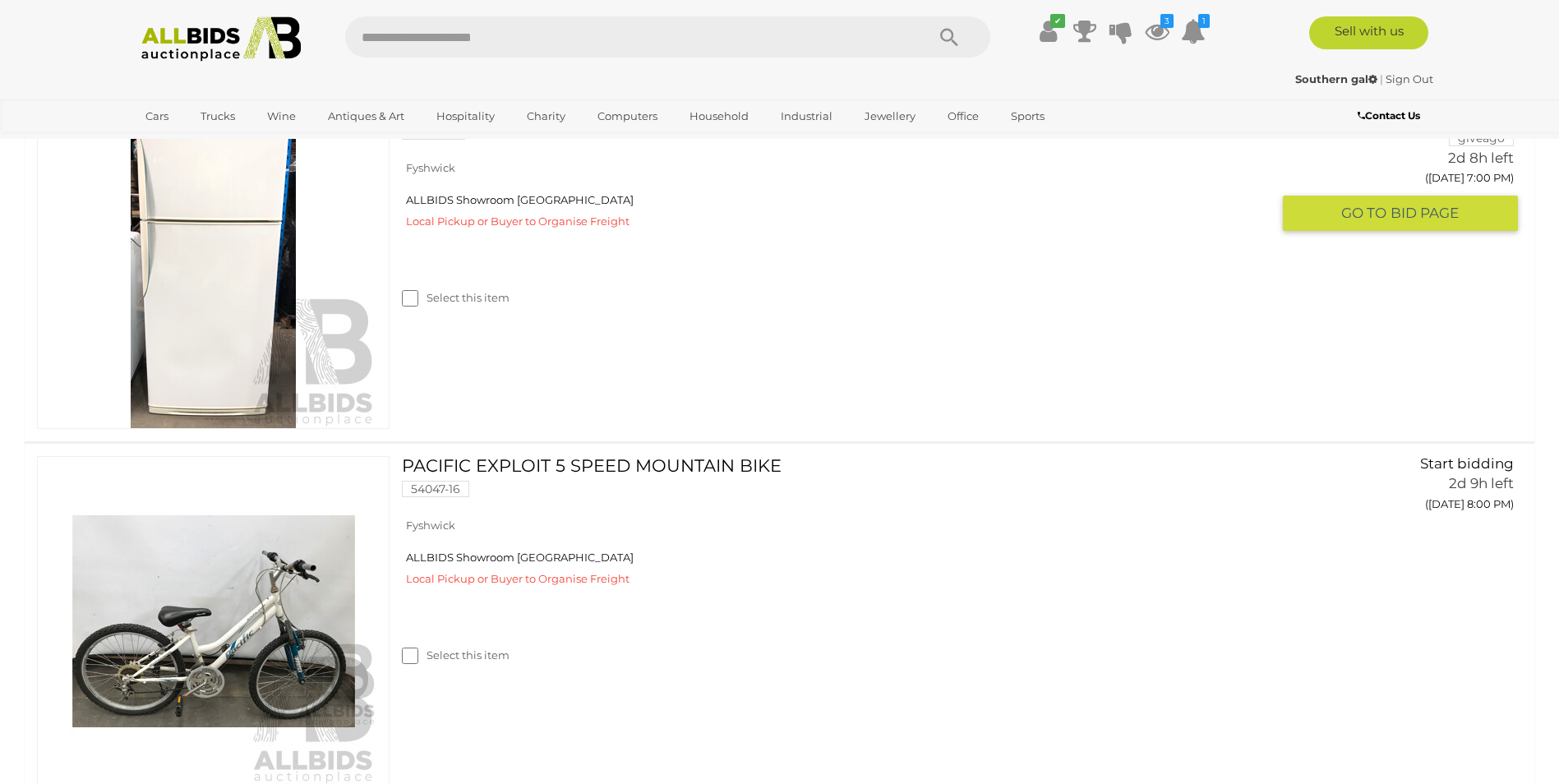
click at [1408, 223] on button "GO TO BID PAGE" at bounding box center [1400, 213] width 235 height 36
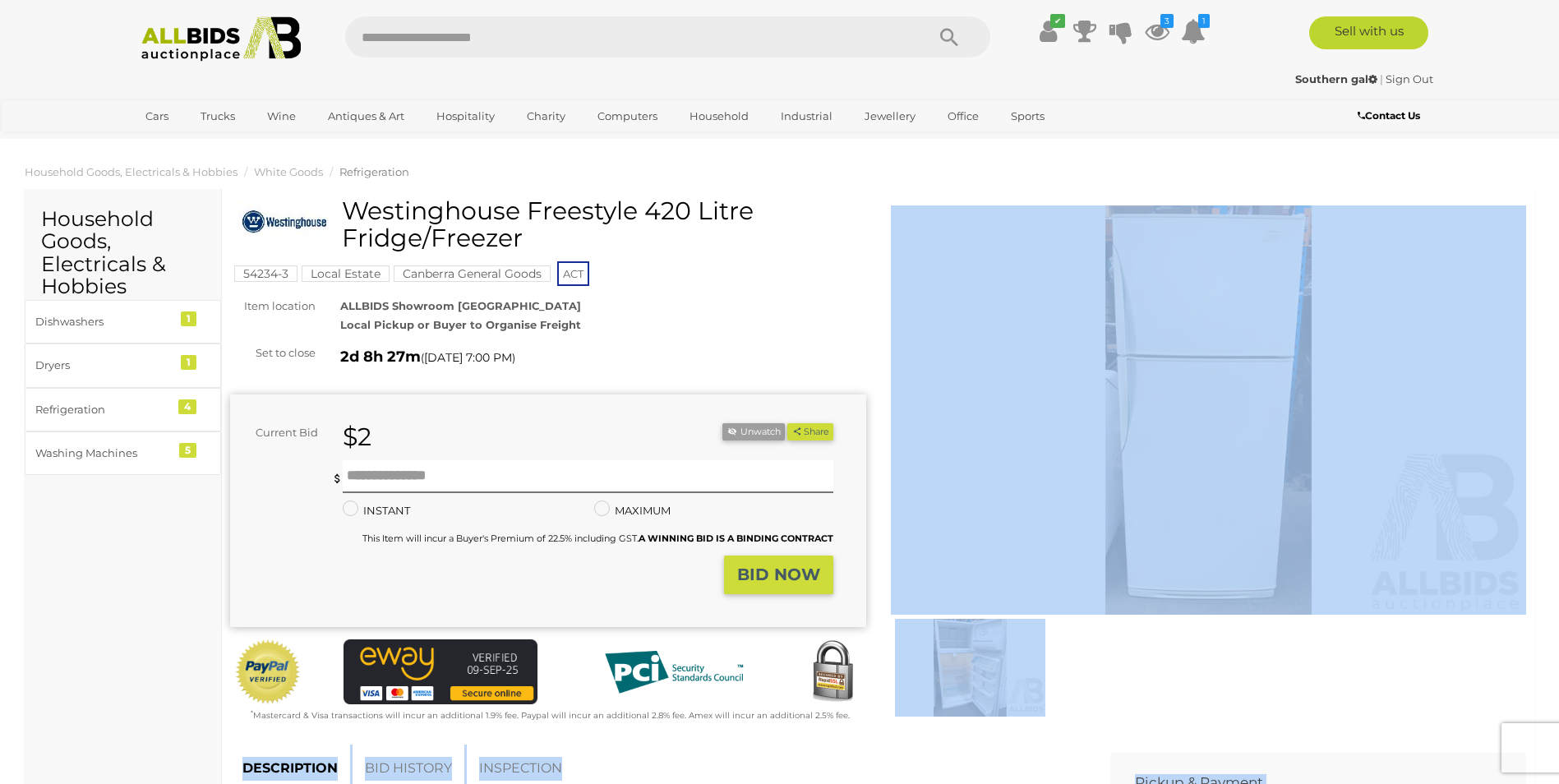
drag, startPoint x: 1562, startPoint y: 172, endPoint x: 1446, endPoint y: 583, distance: 427.1
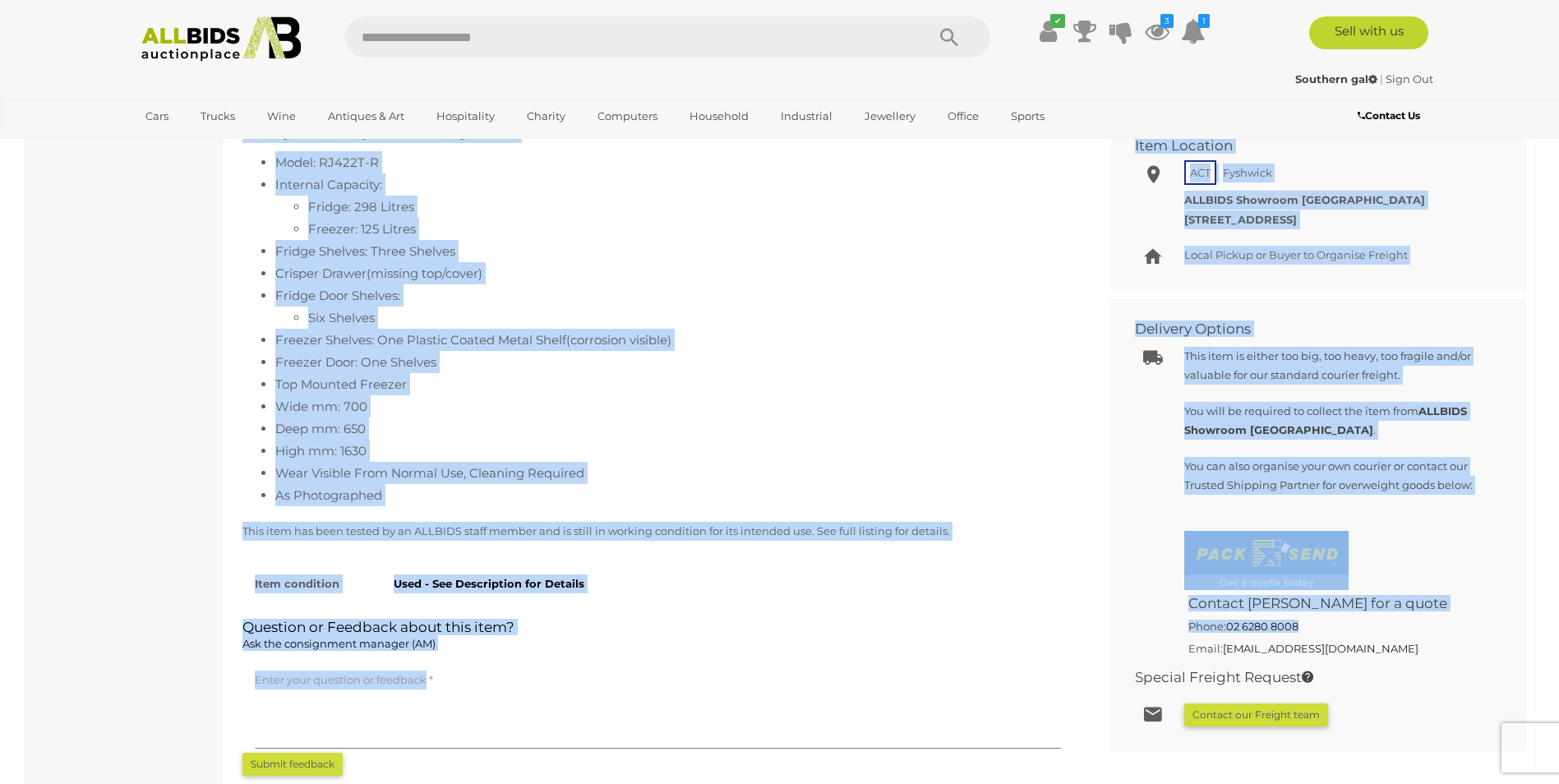
scroll to position [755, 0]
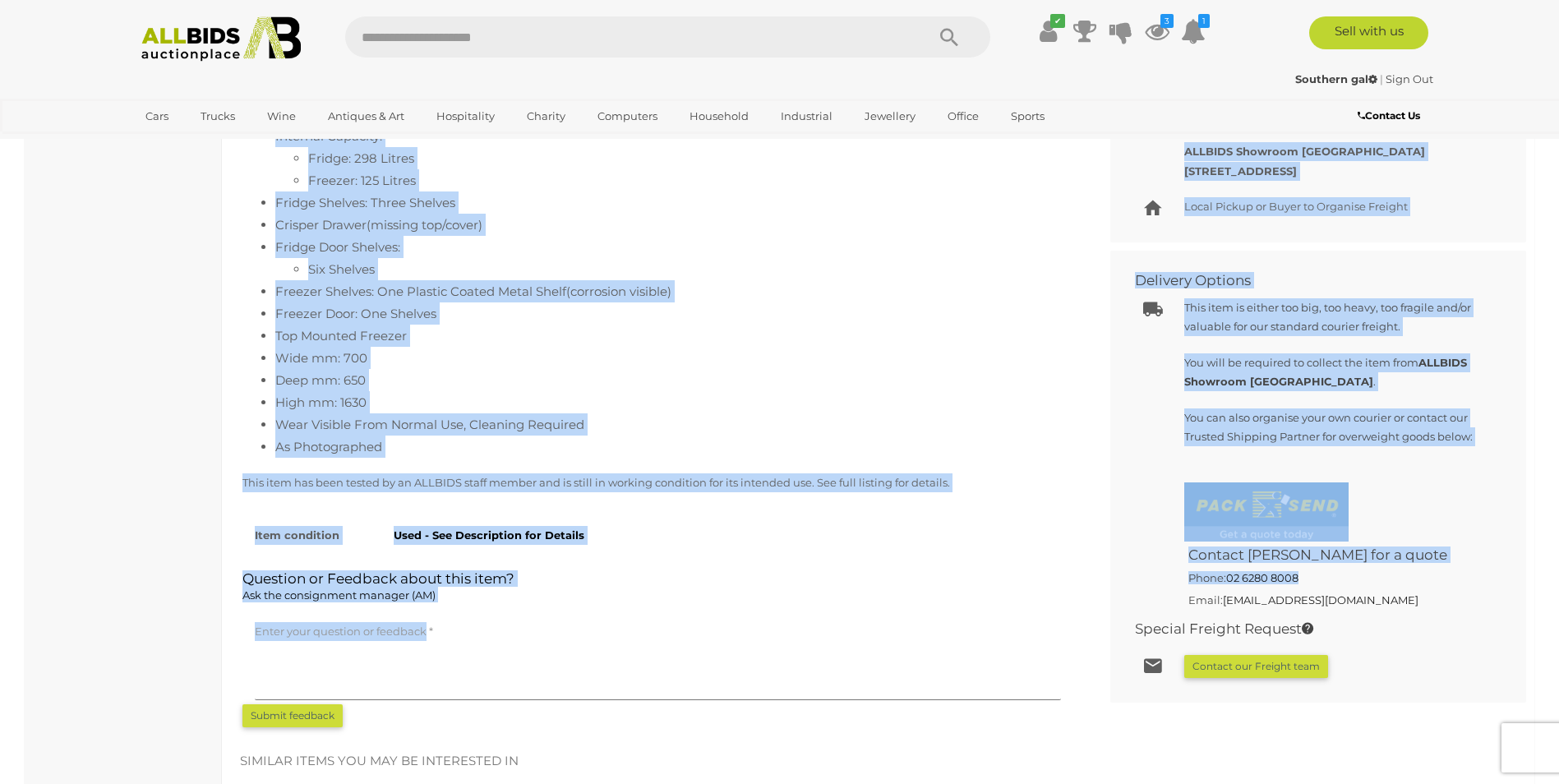
click at [780, 443] on li "As Photographed" at bounding box center [674, 446] width 798 height 22
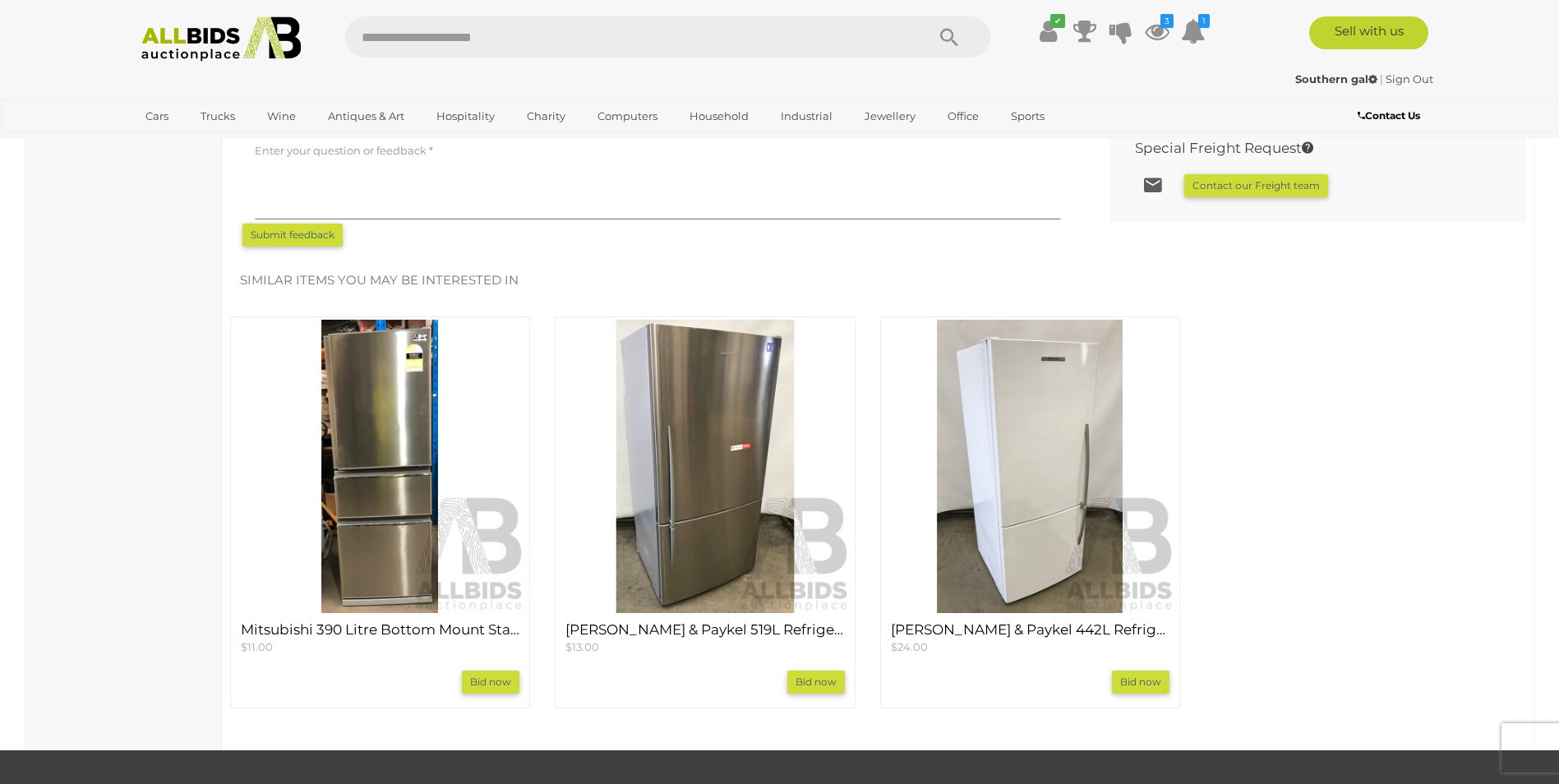
scroll to position [1245, 0]
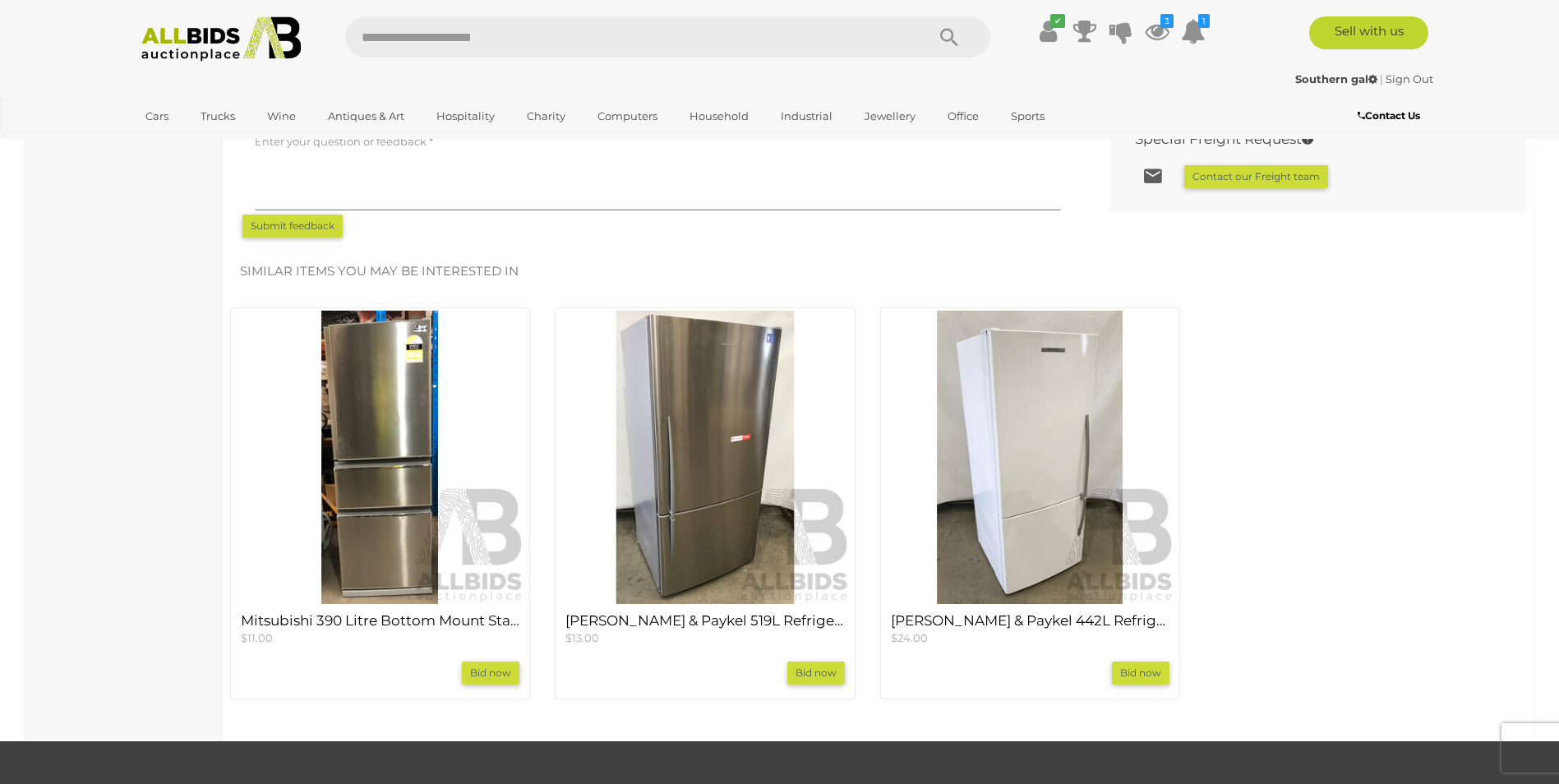
click at [1015, 549] on img at bounding box center [1031, 457] width 294 height 293
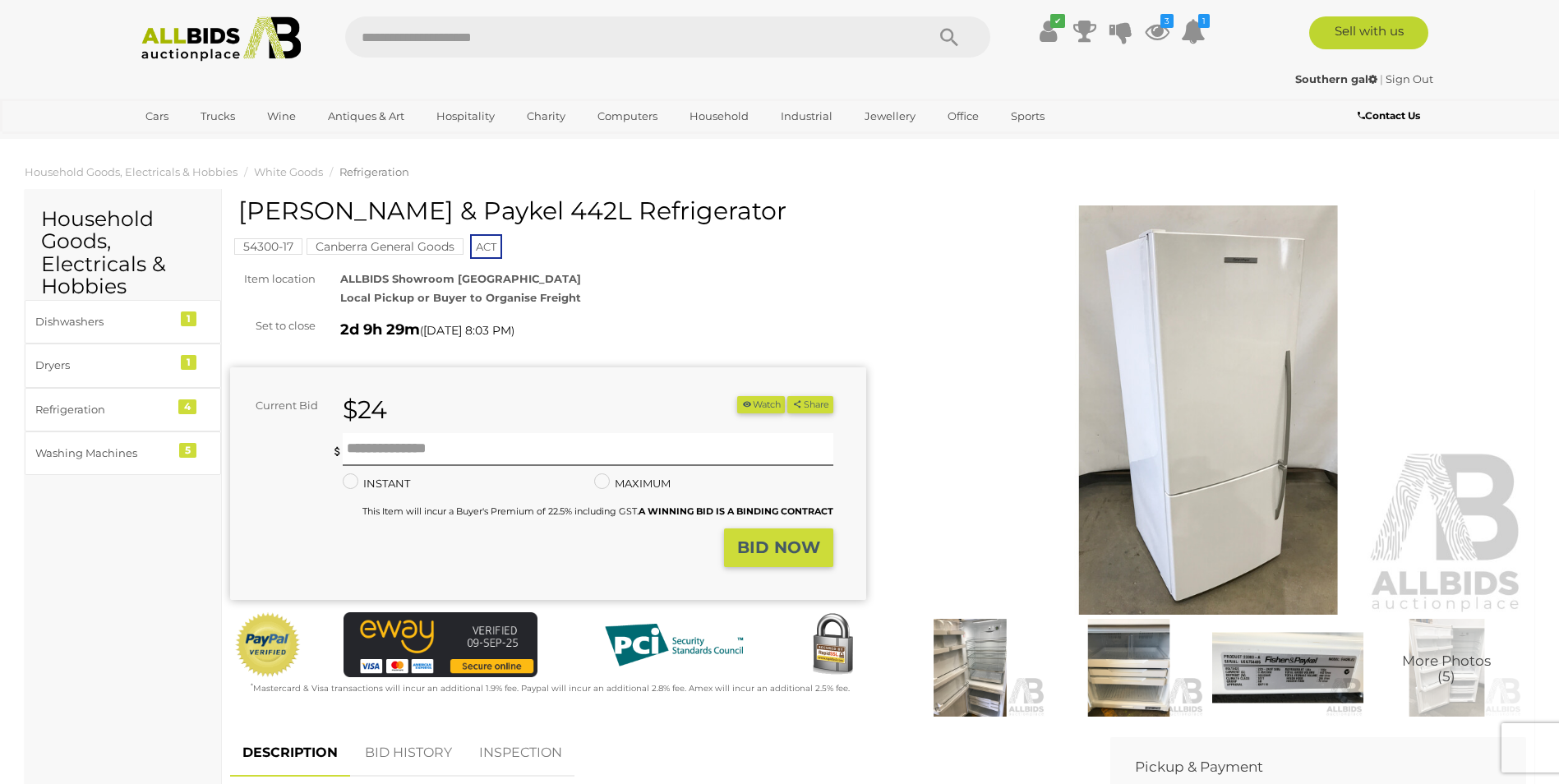
click at [988, 664] on img at bounding box center [969, 666] width 150 height 97
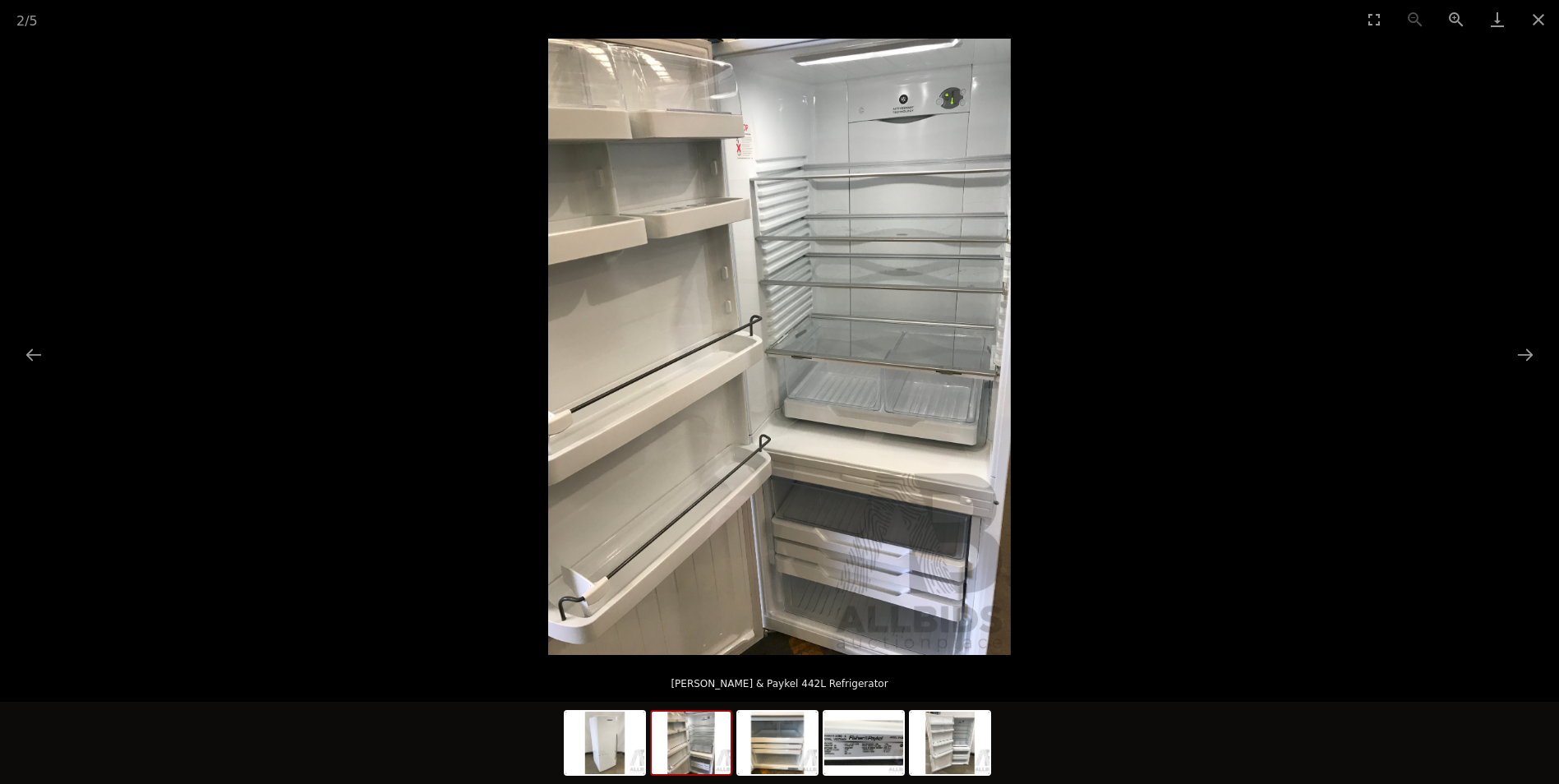
click at [692, 748] on img at bounding box center [691, 742] width 79 height 62
click at [776, 760] on img at bounding box center [777, 742] width 79 height 62
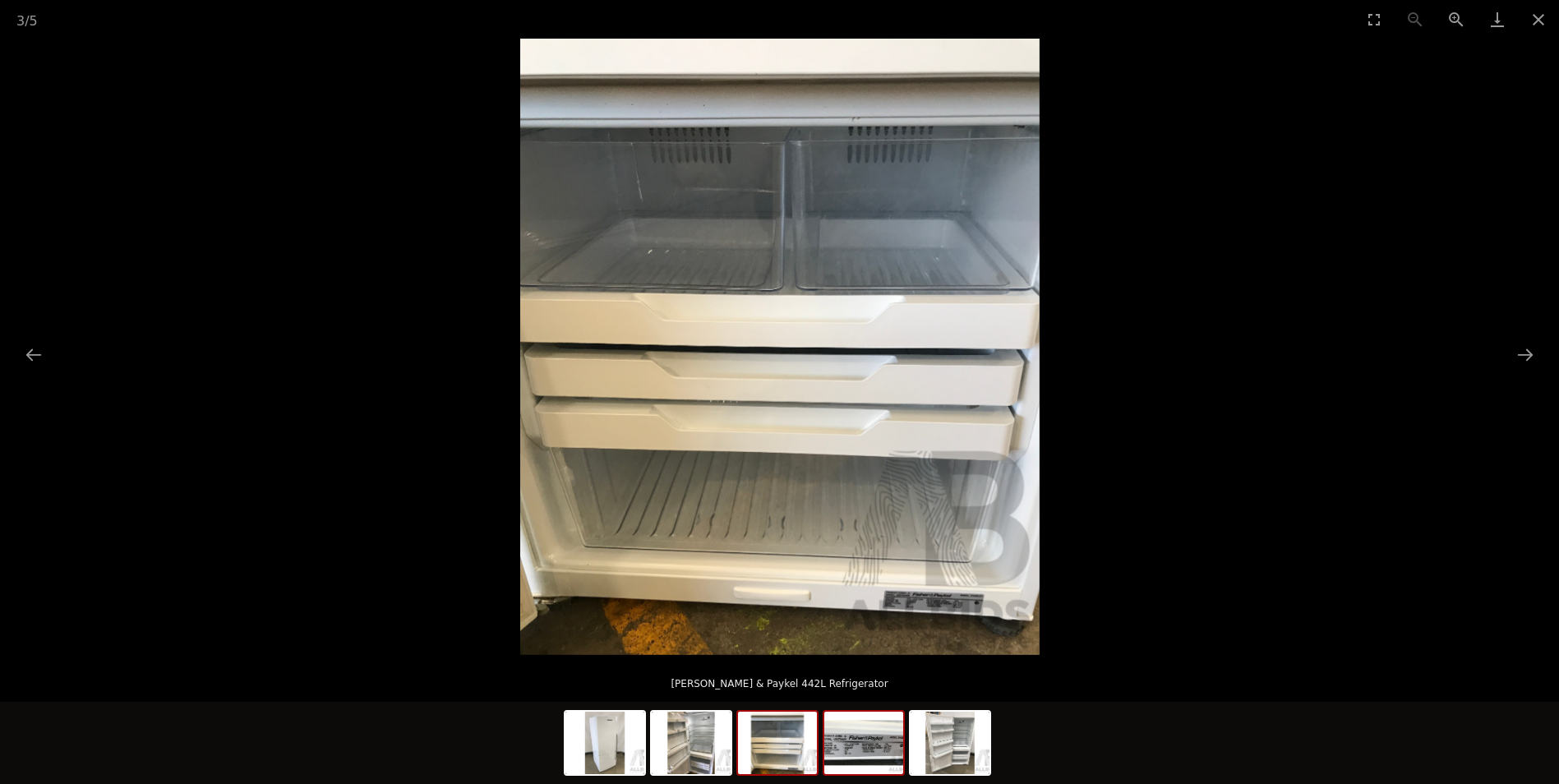
click at [864, 757] on img at bounding box center [863, 742] width 79 height 62
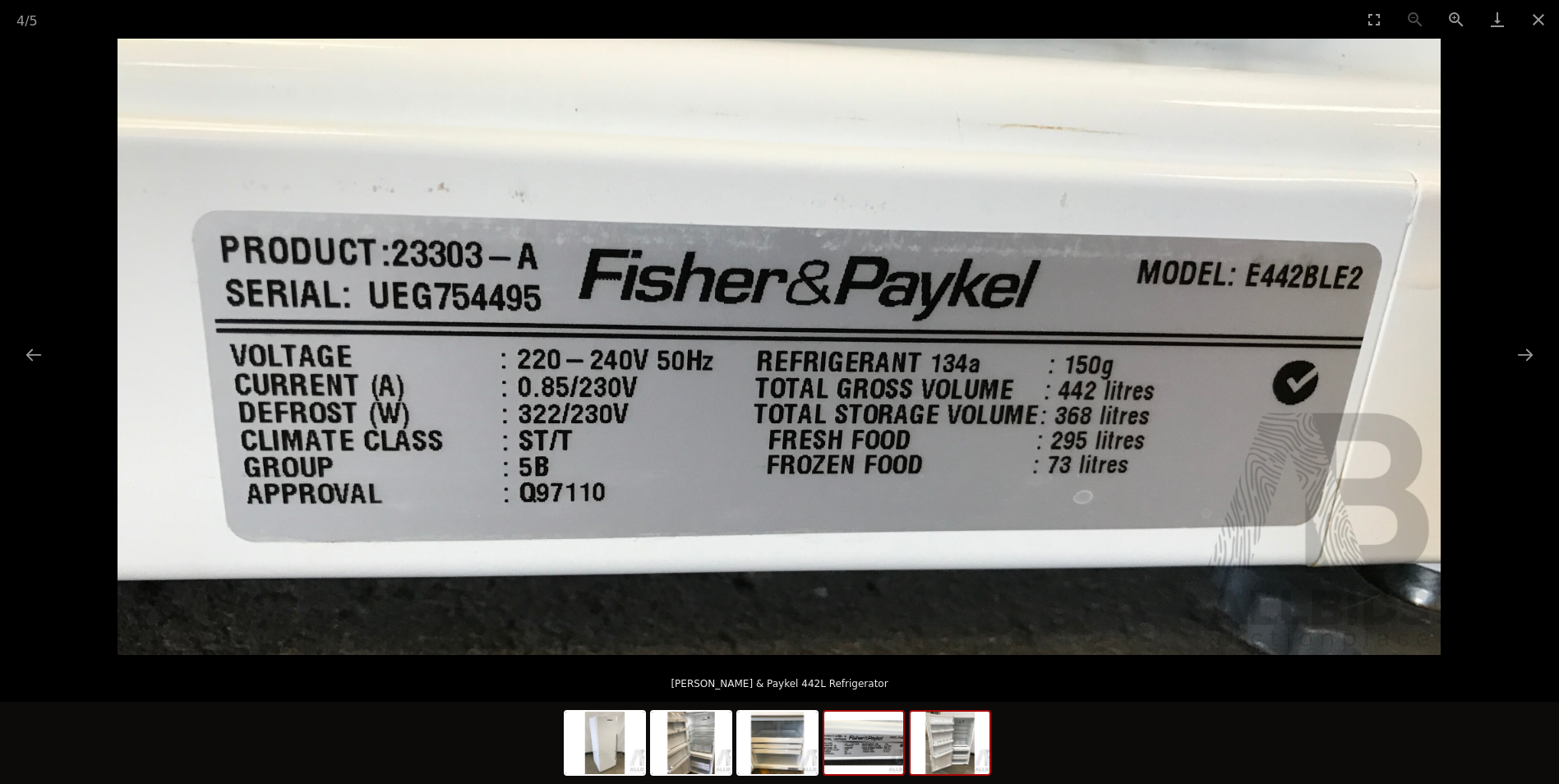
click at [964, 757] on img at bounding box center [949, 742] width 79 height 62
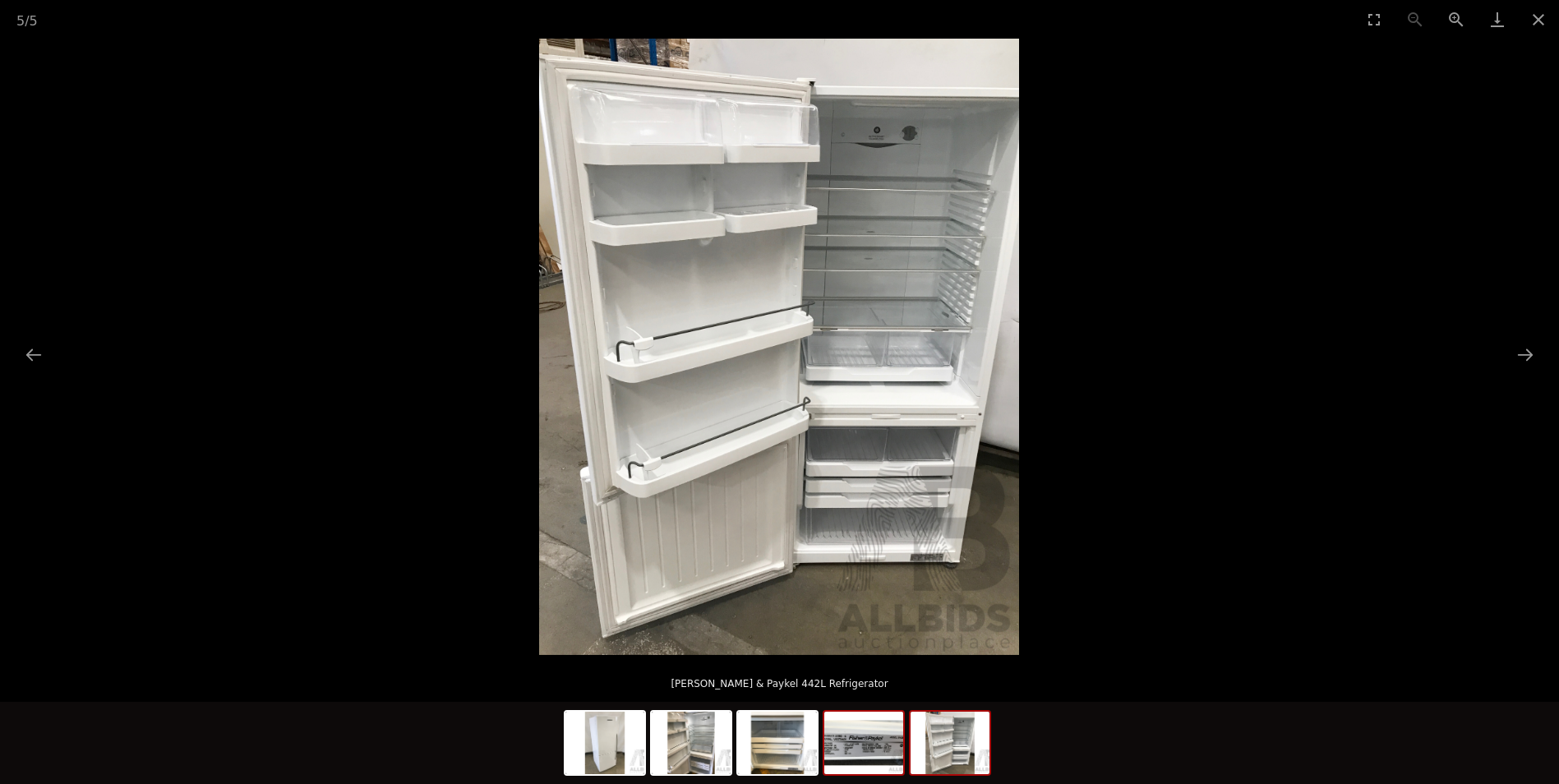
click at [866, 753] on img at bounding box center [863, 742] width 79 height 62
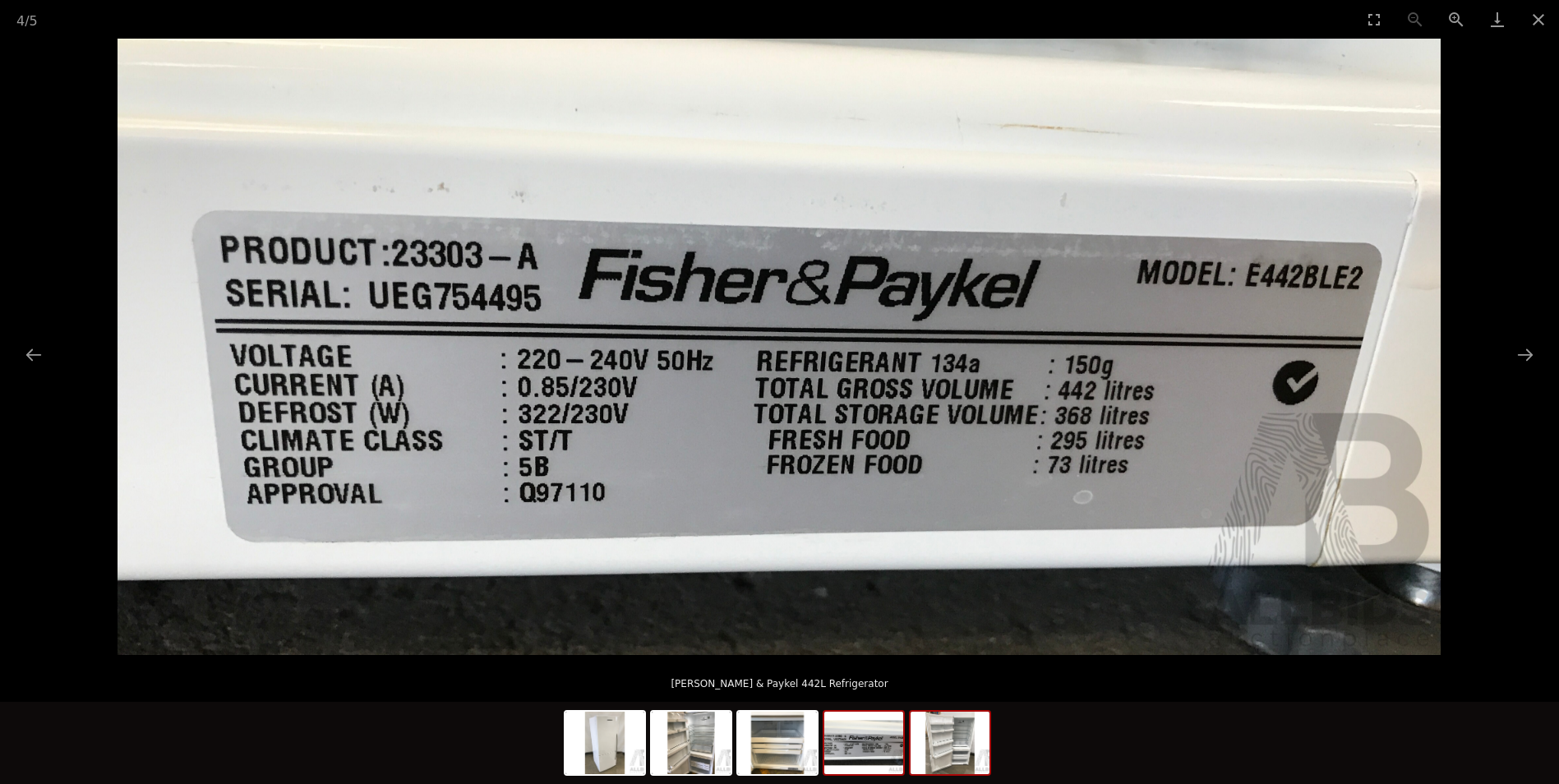
click at [940, 760] on img at bounding box center [949, 742] width 79 height 62
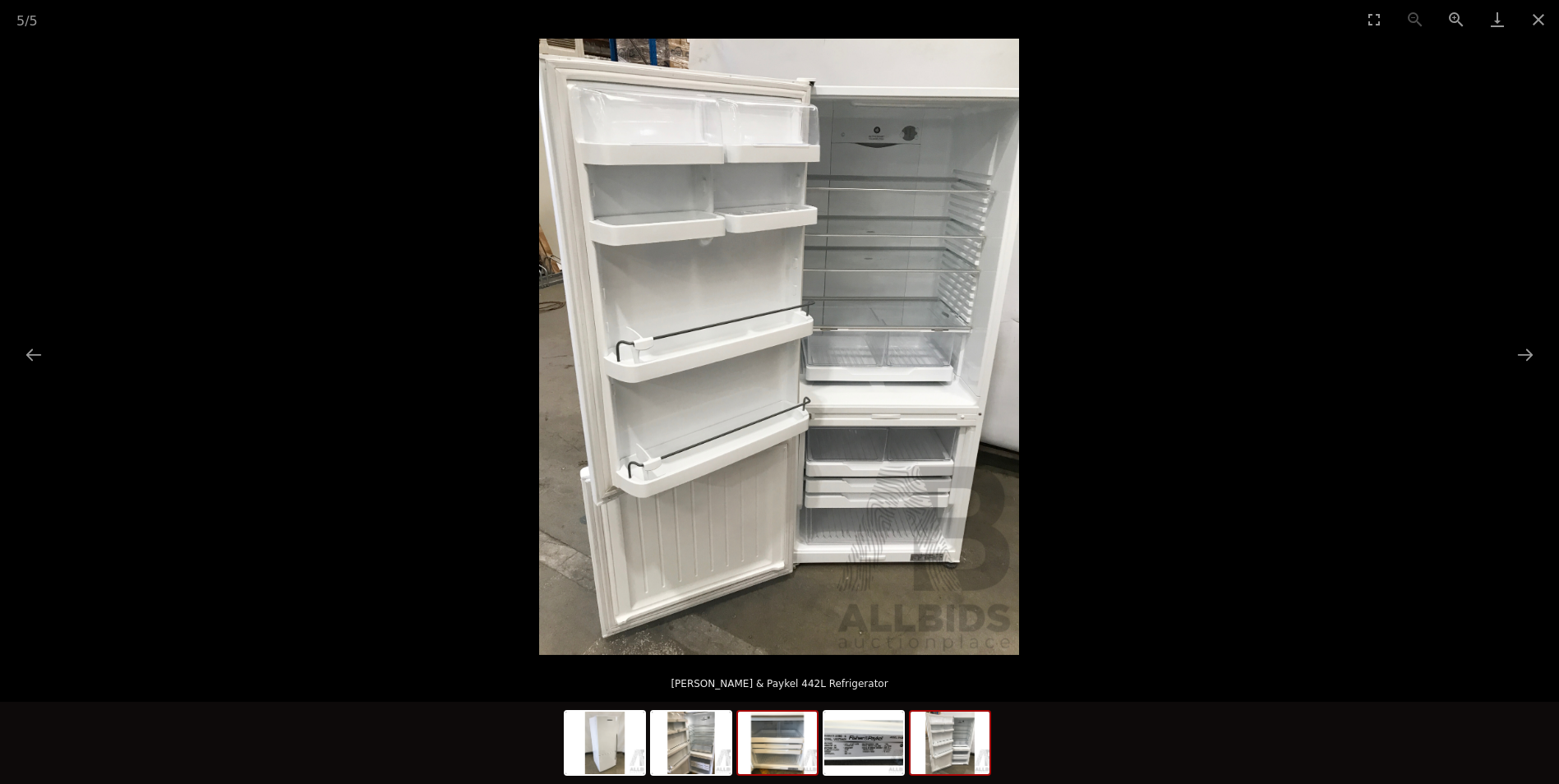
click at [794, 751] on img at bounding box center [777, 742] width 79 height 62
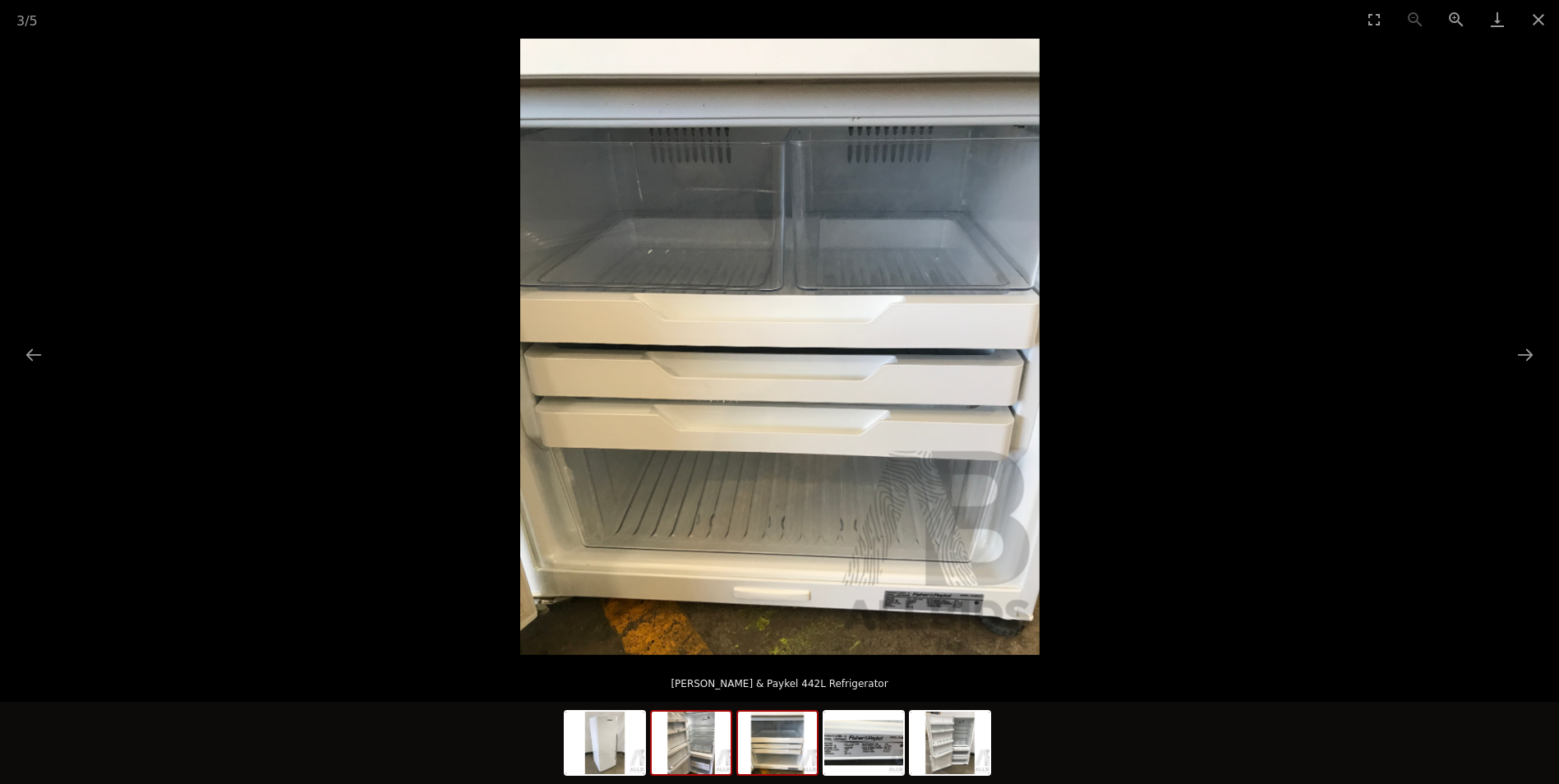
click at [694, 747] on img at bounding box center [691, 742] width 79 height 62
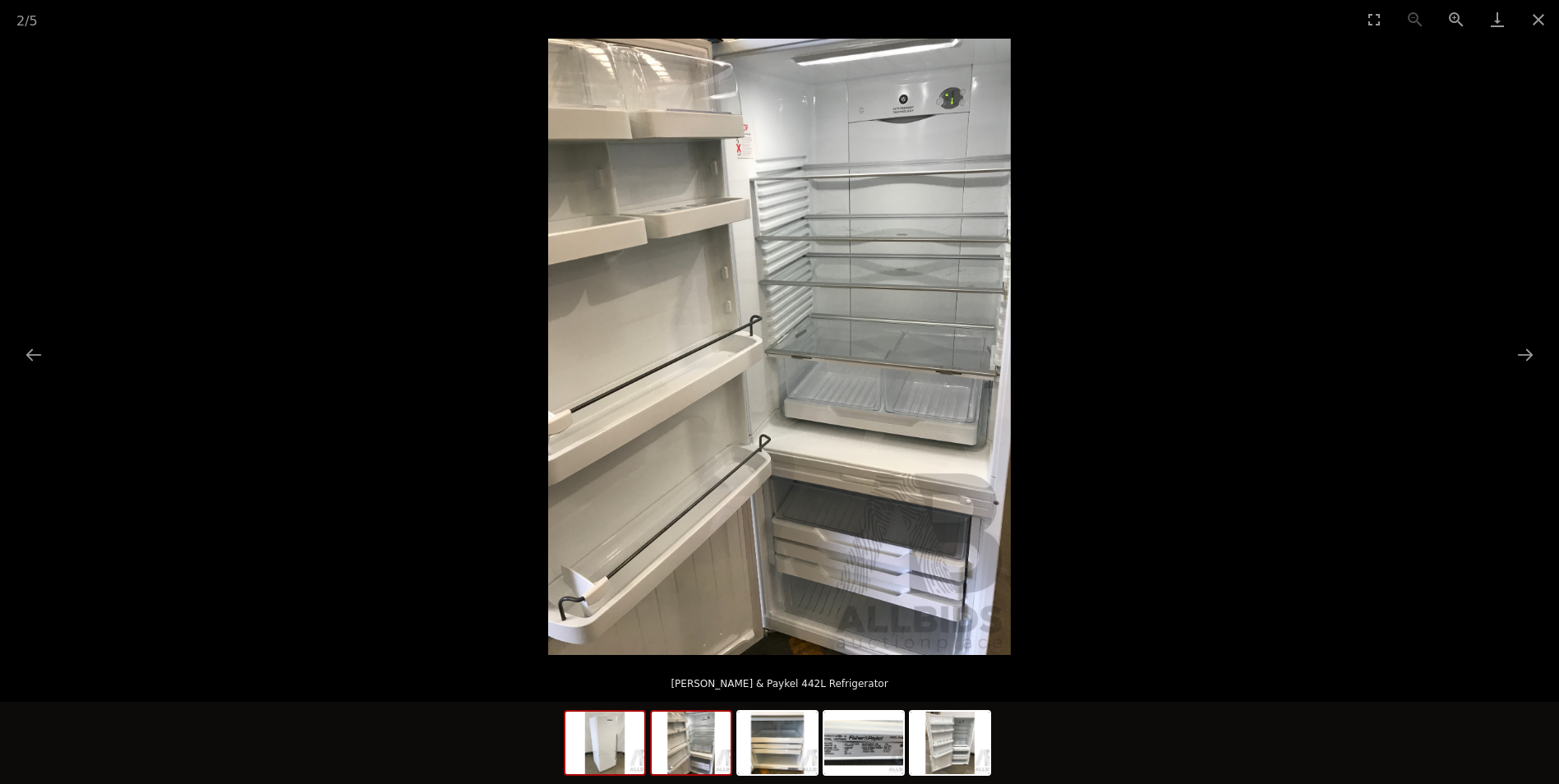
click at [627, 764] on img at bounding box center [605, 742] width 79 height 62
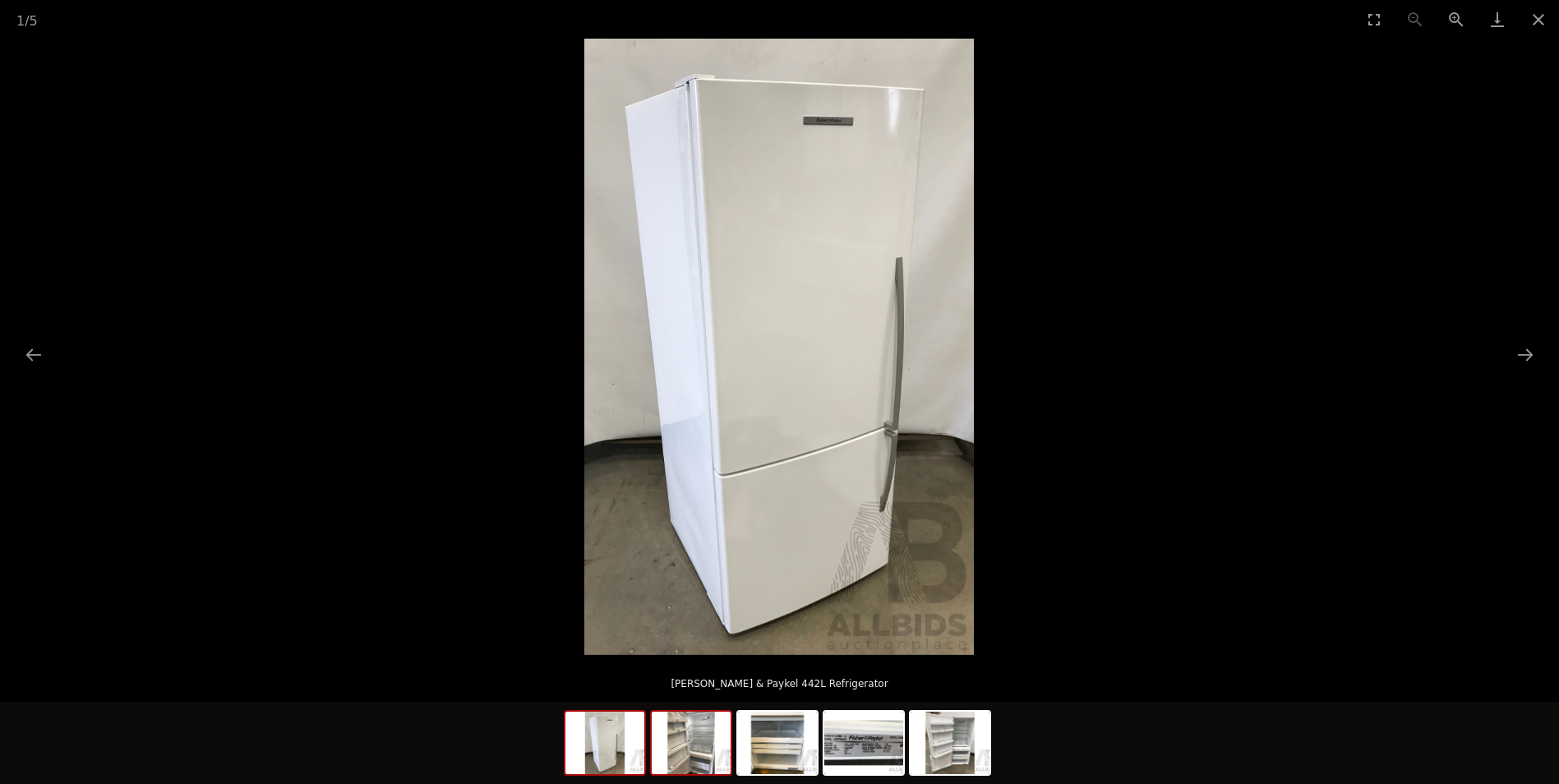
click at [706, 753] on img at bounding box center [691, 742] width 79 height 62
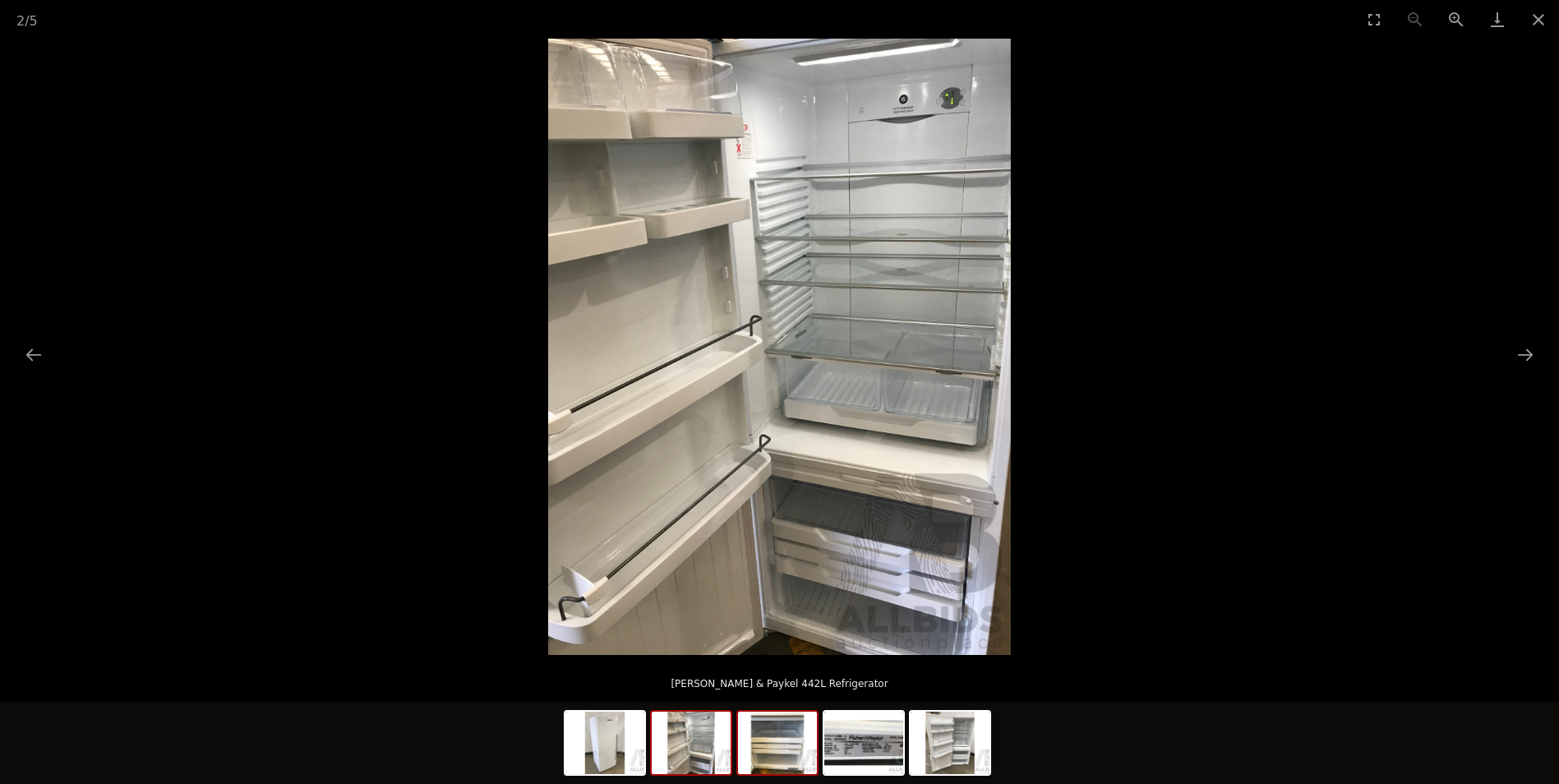
click at [785, 748] on img at bounding box center [777, 742] width 79 height 62
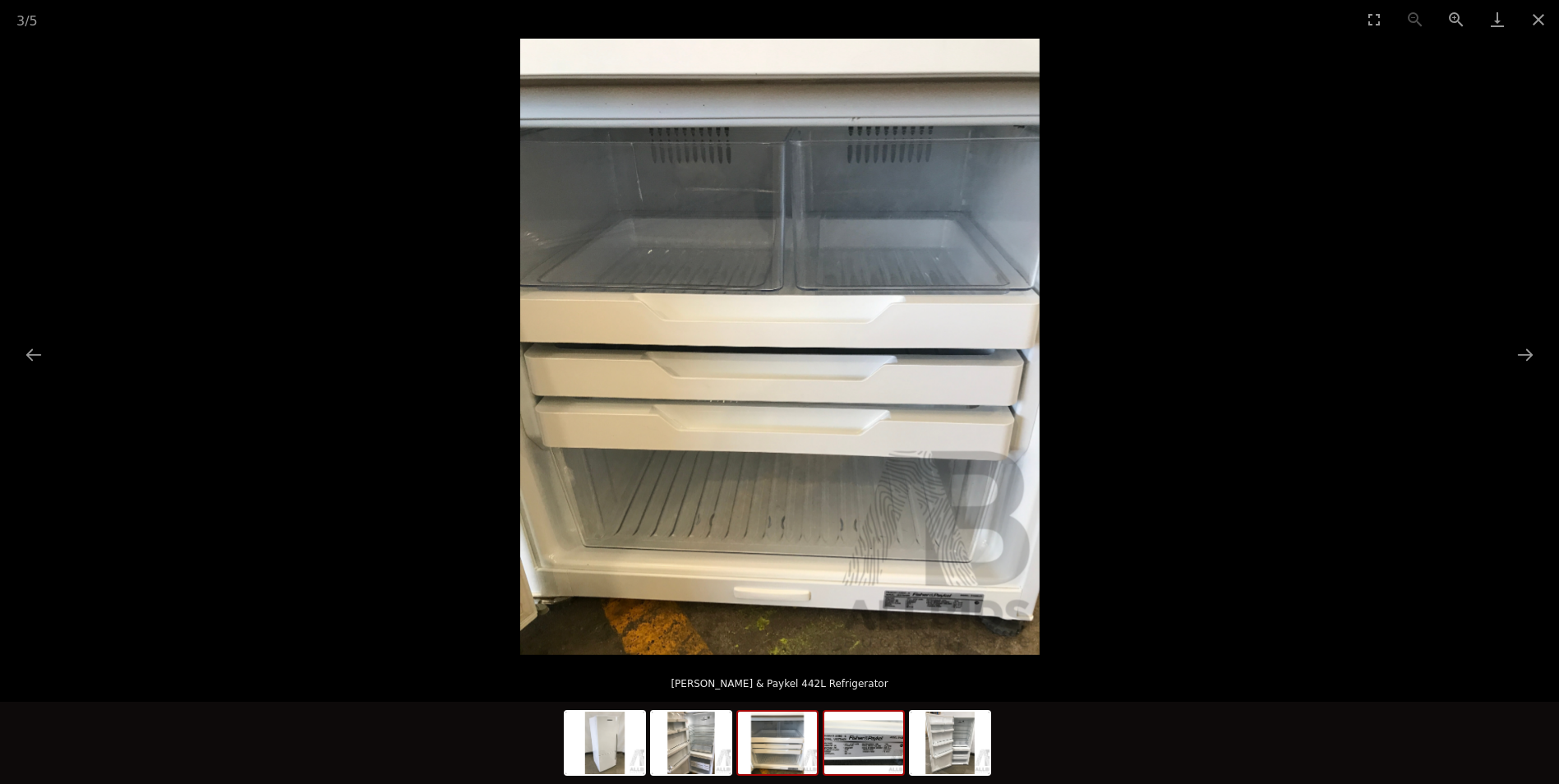
click at [855, 750] on img at bounding box center [863, 742] width 79 height 62
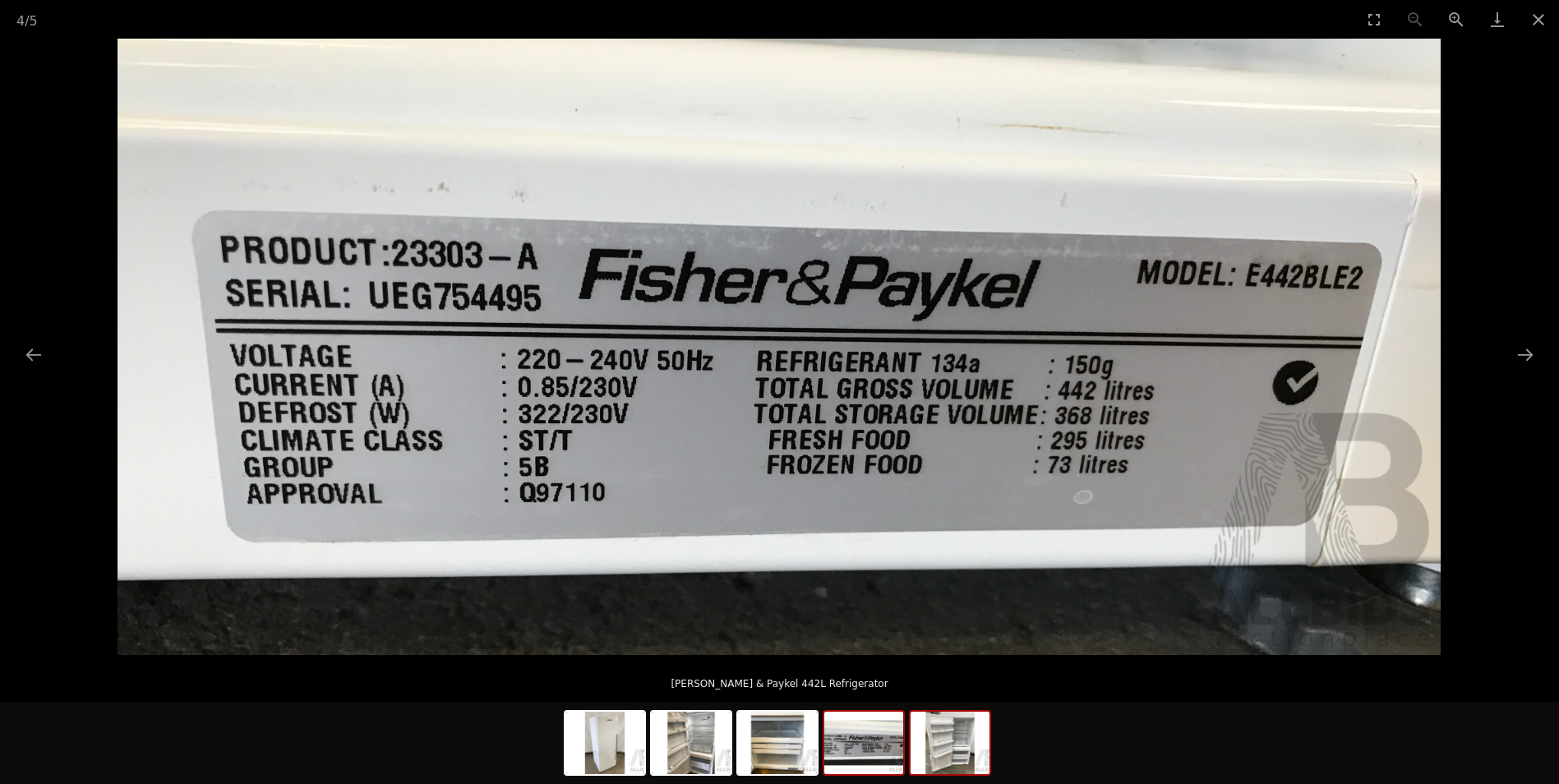
click at [965, 746] on img at bounding box center [949, 742] width 79 height 62
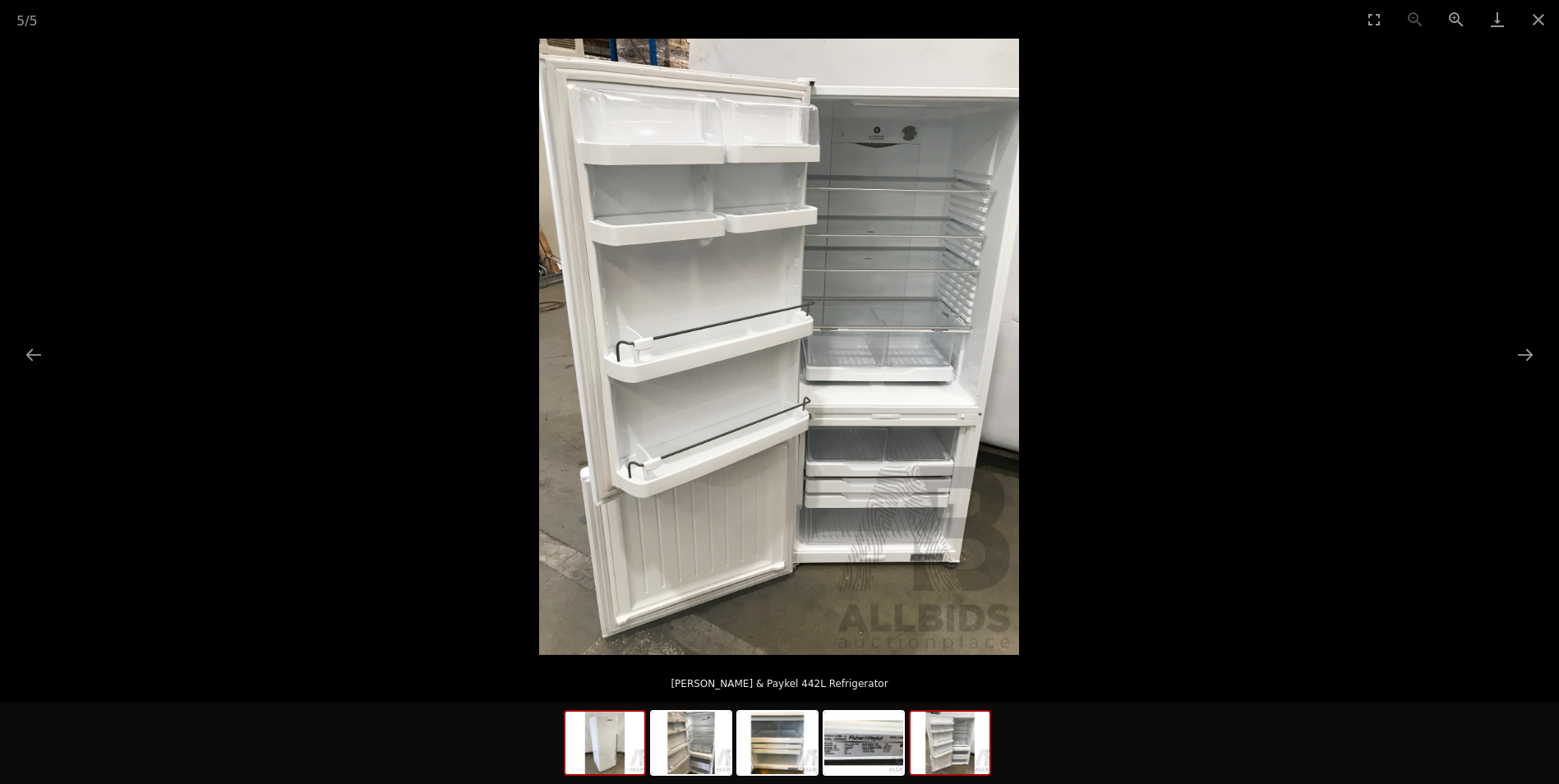
click at [625, 738] on img at bounding box center [605, 742] width 79 height 62
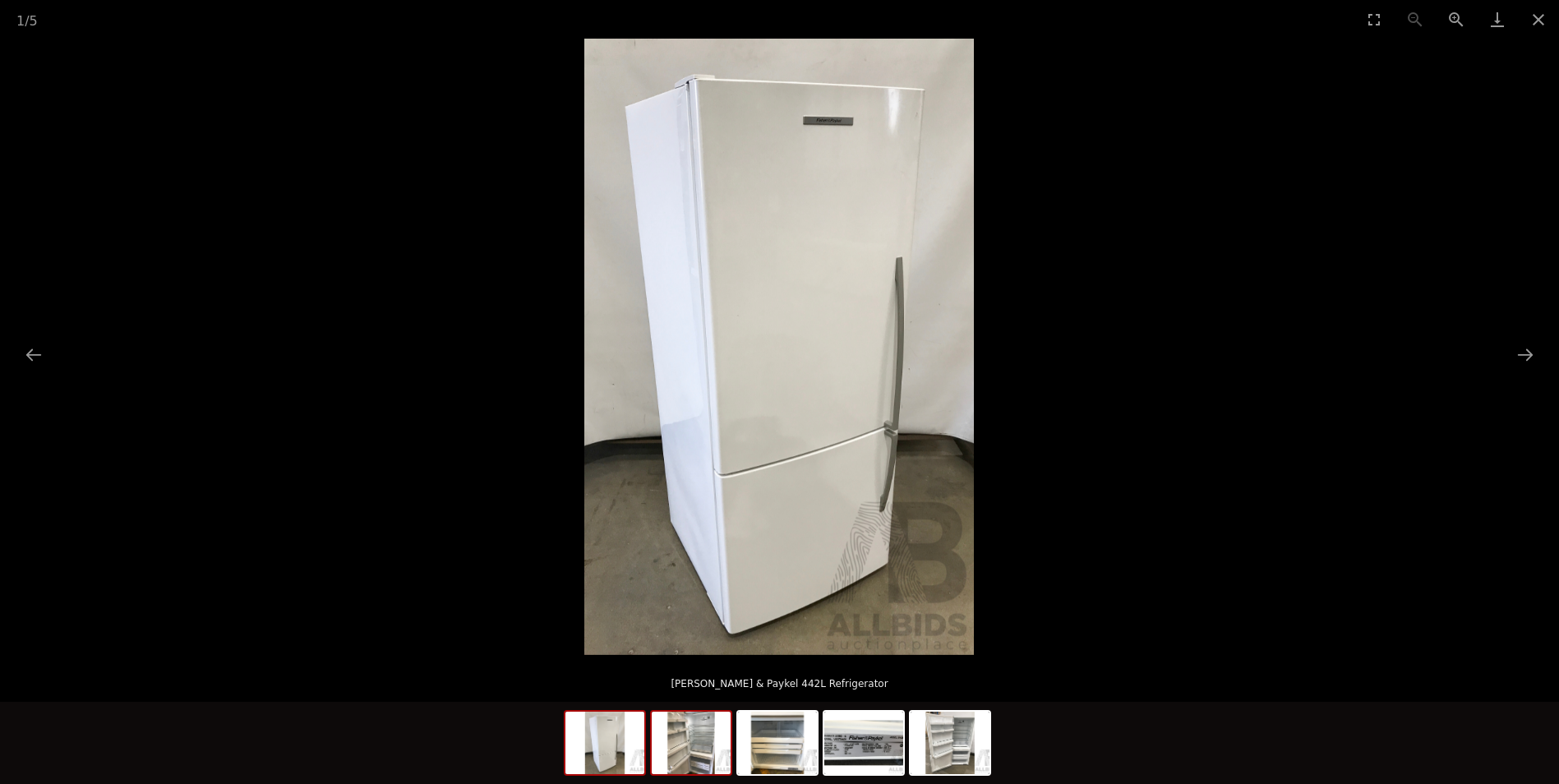
click at [692, 751] on img at bounding box center [691, 742] width 79 height 62
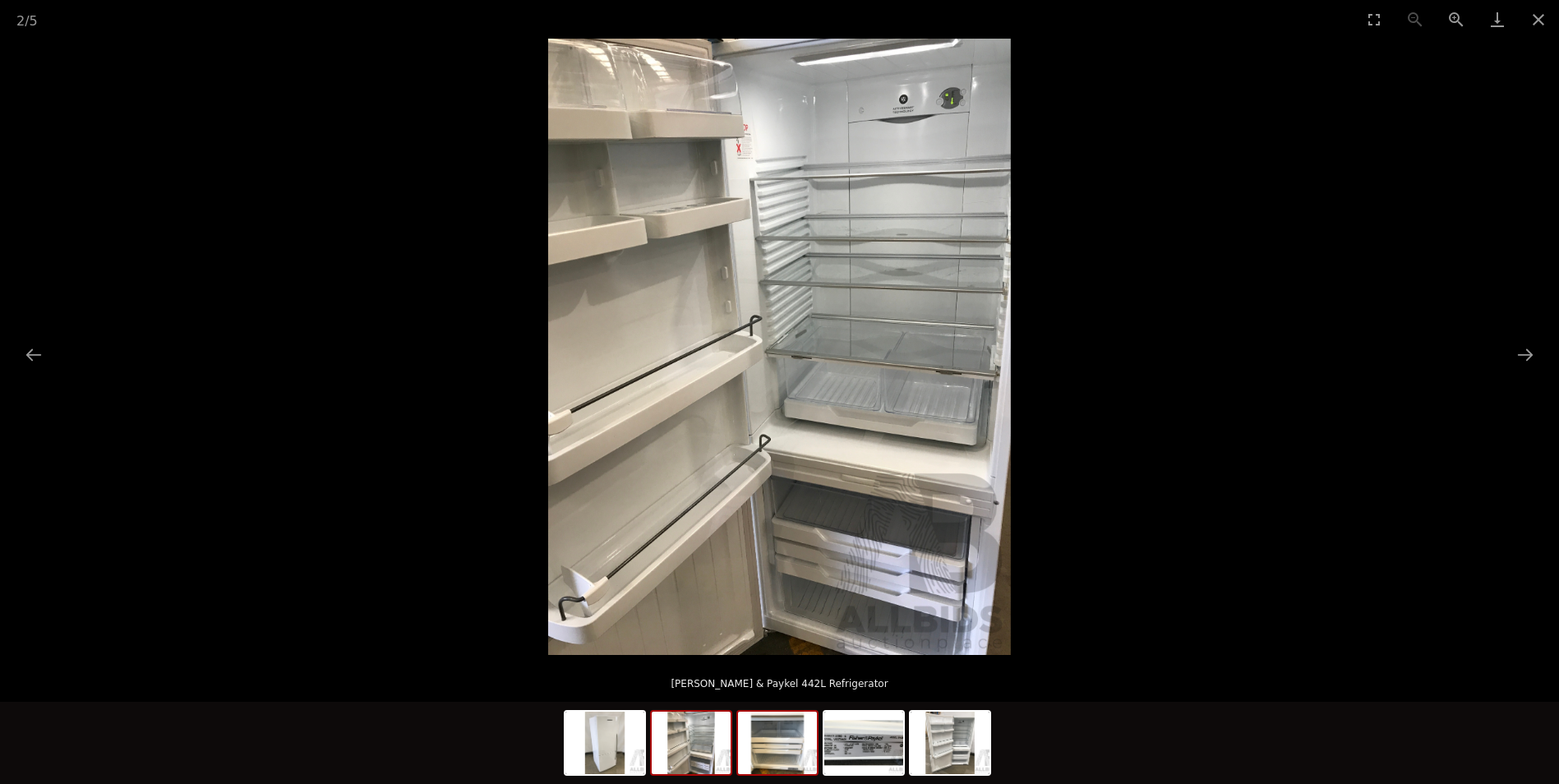
click at [775, 749] on img at bounding box center [777, 742] width 79 height 62
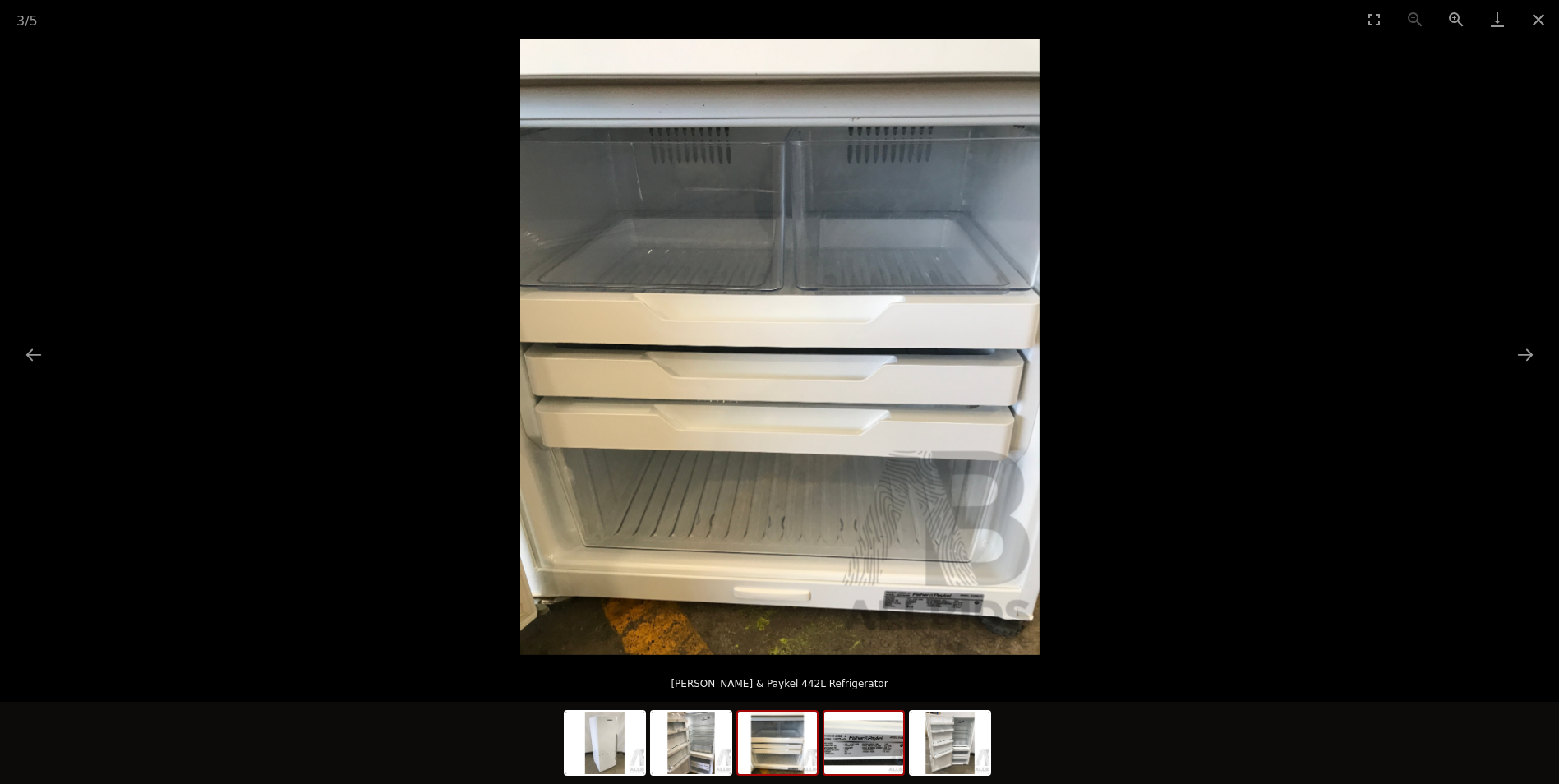
click at [856, 755] on img at bounding box center [863, 742] width 79 height 62
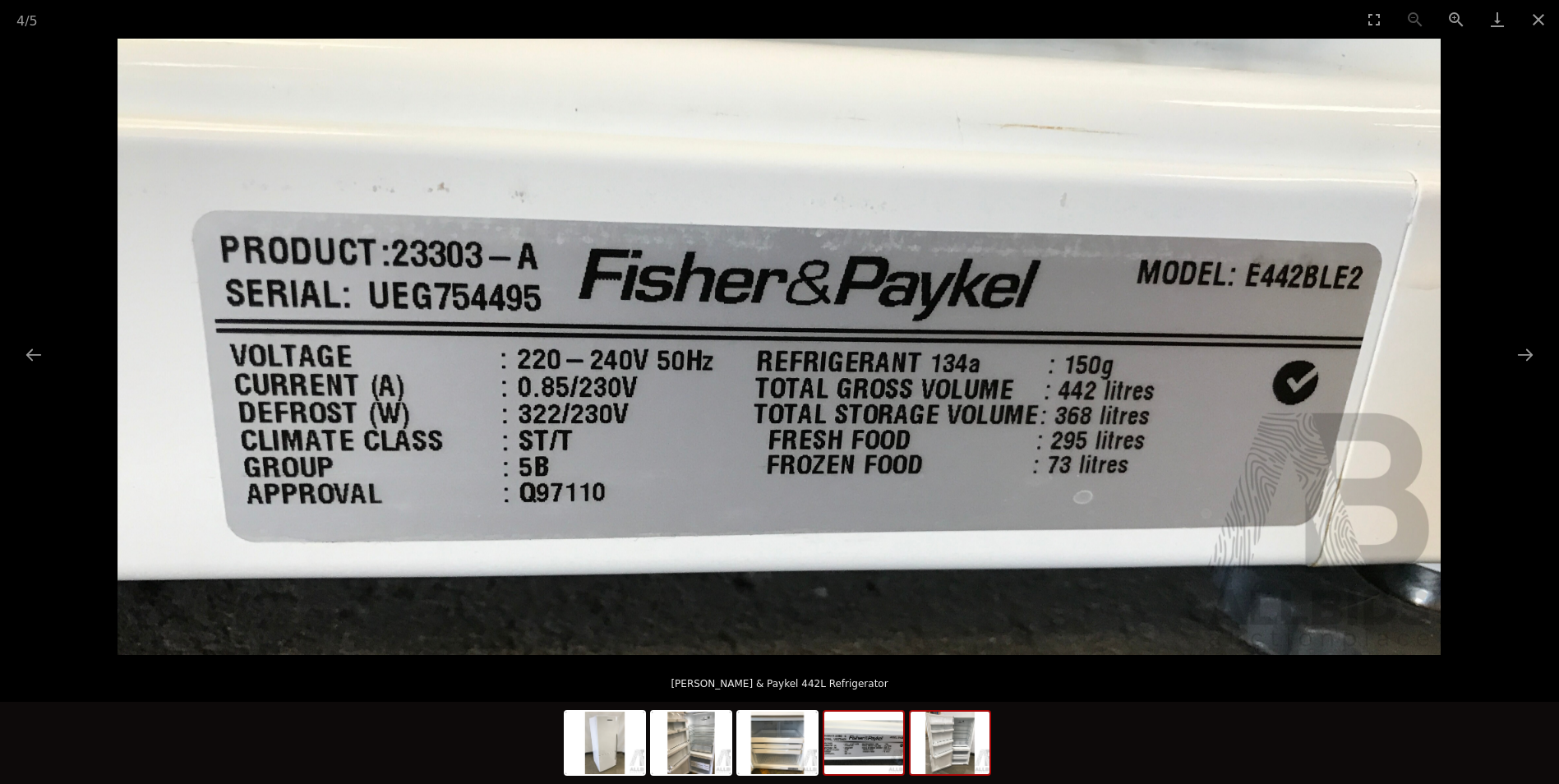
click at [935, 766] on img at bounding box center [949, 742] width 79 height 62
